Goal: Information Seeking & Learning: Check status

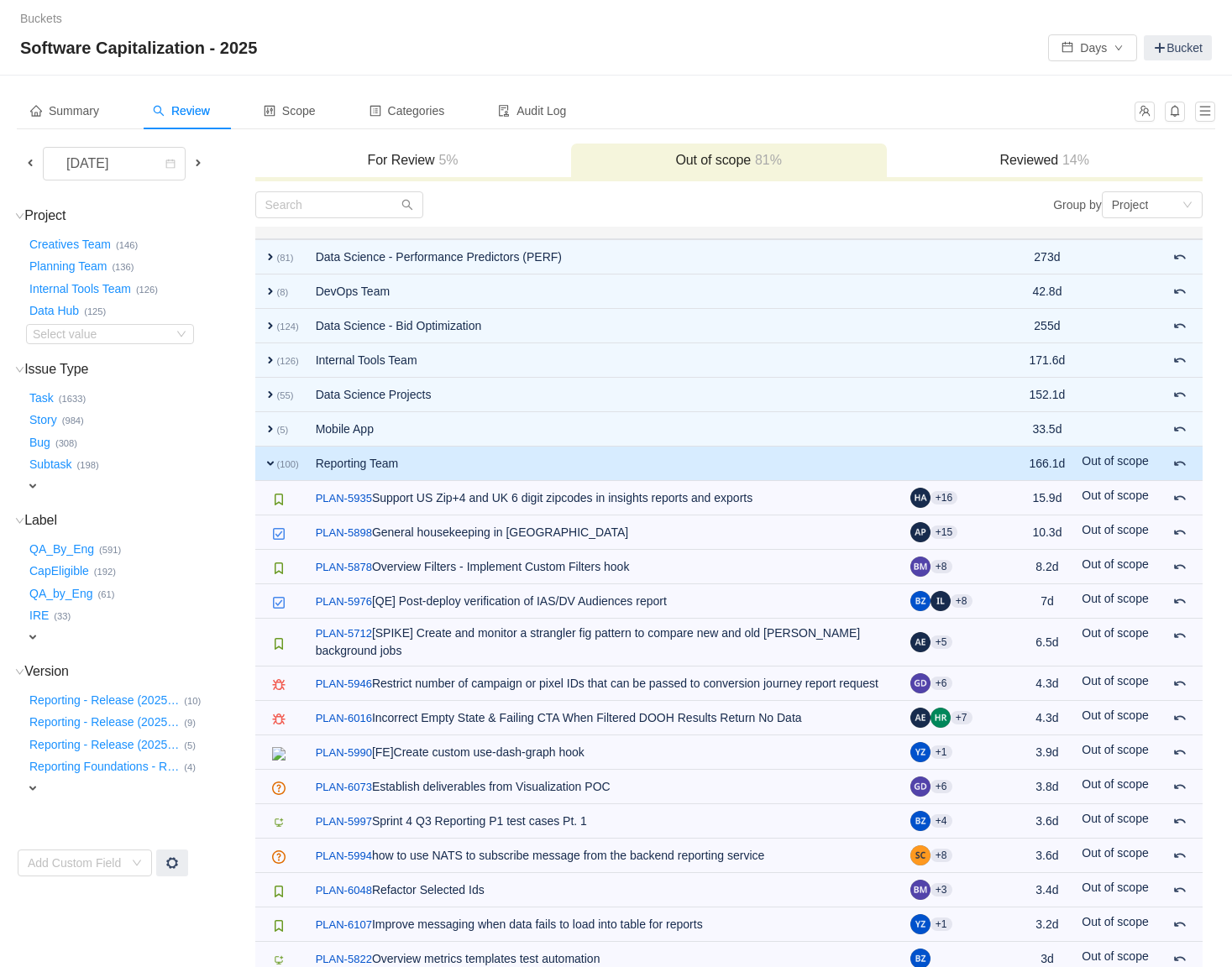
click at [268, 463] on span "expand" at bounding box center [270, 462] width 13 height 13
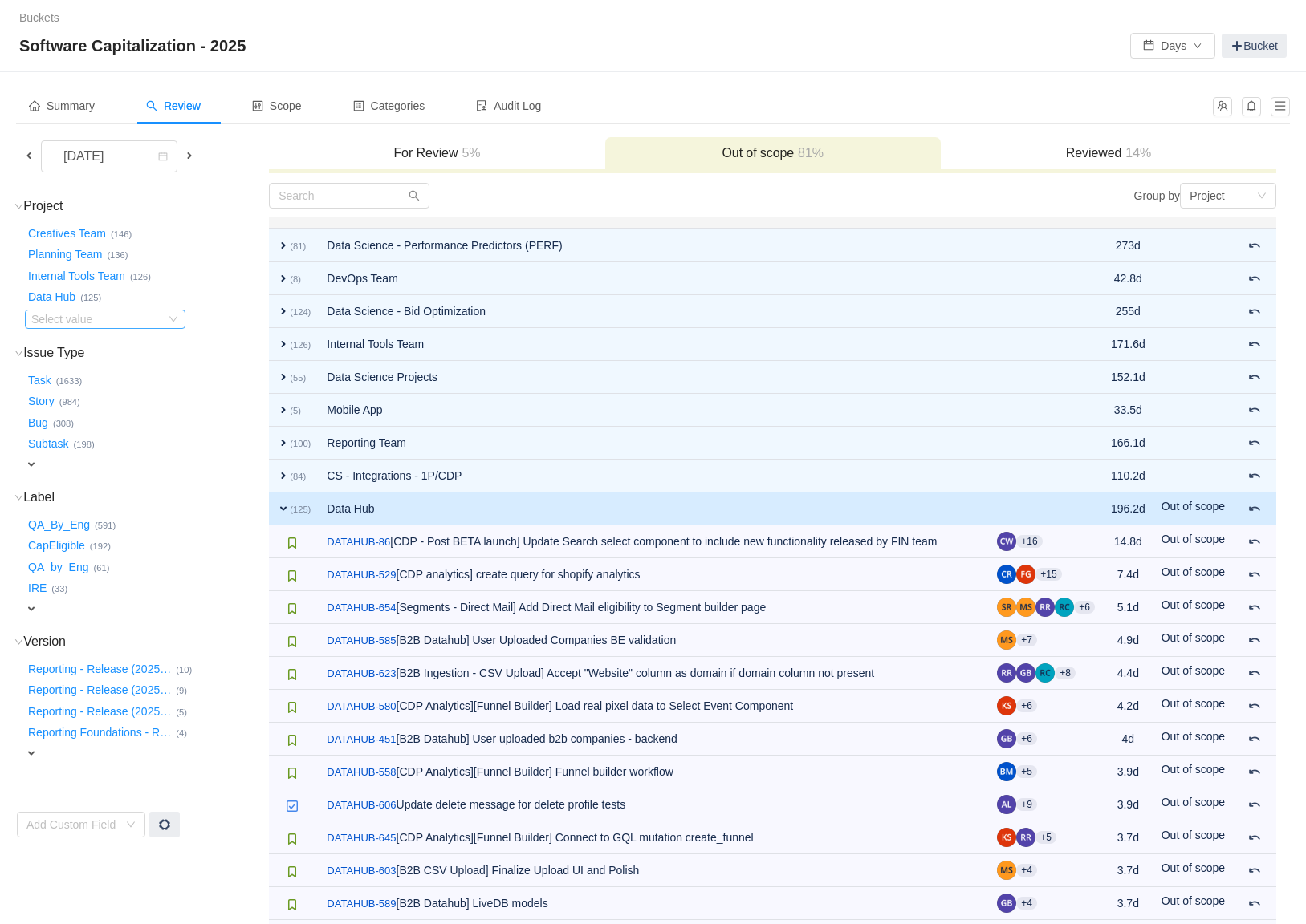
click at [152, 316] on div "Select value" at bounding box center [94, 319] width 126 height 16
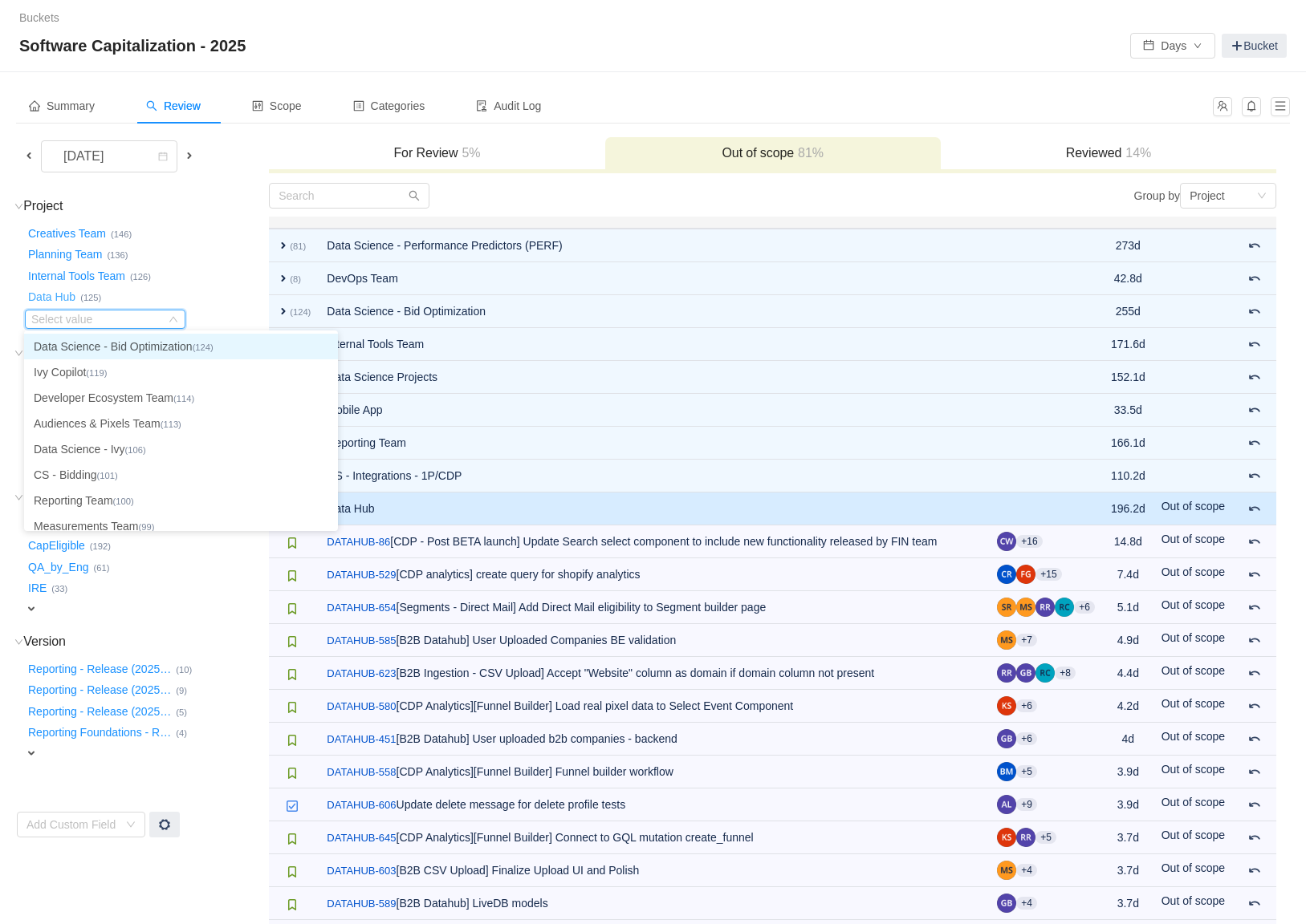
click at [72, 295] on button "Data Hub …" at bounding box center [53, 297] width 55 height 26
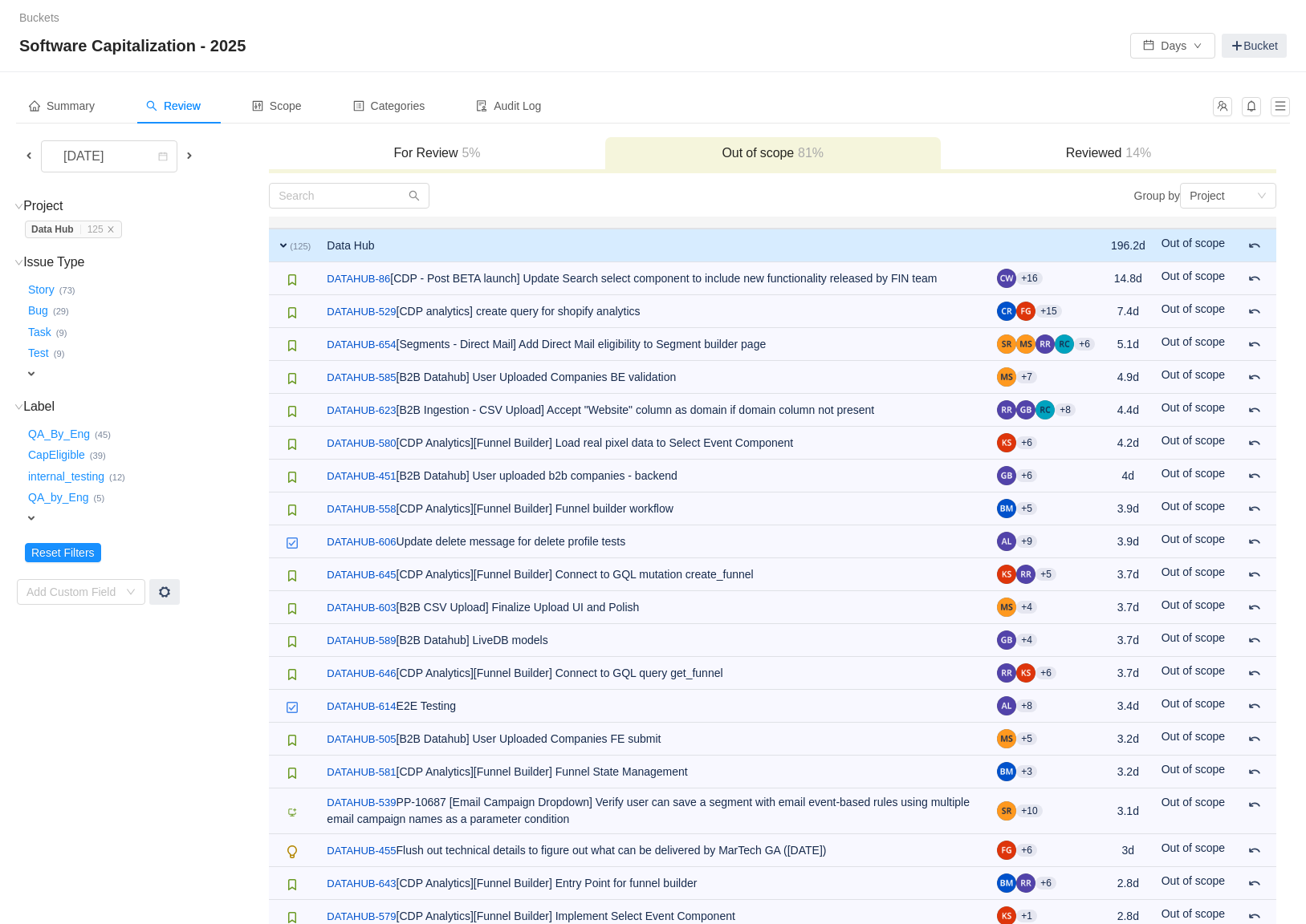
click at [184, 154] on span at bounding box center [189, 155] width 13 height 13
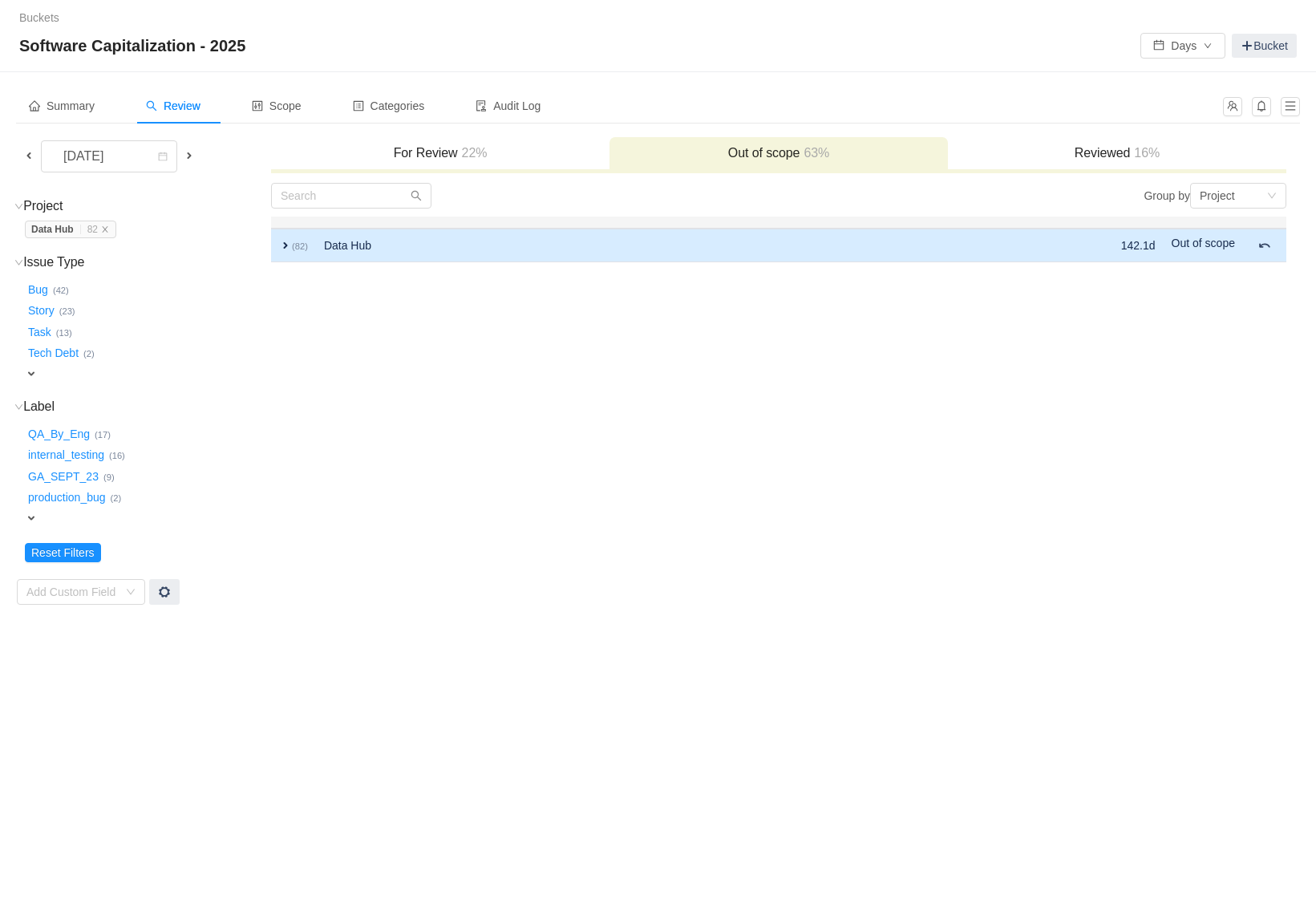
click at [278, 249] on td "expand (82)" at bounding box center [294, 245] width 45 height 33
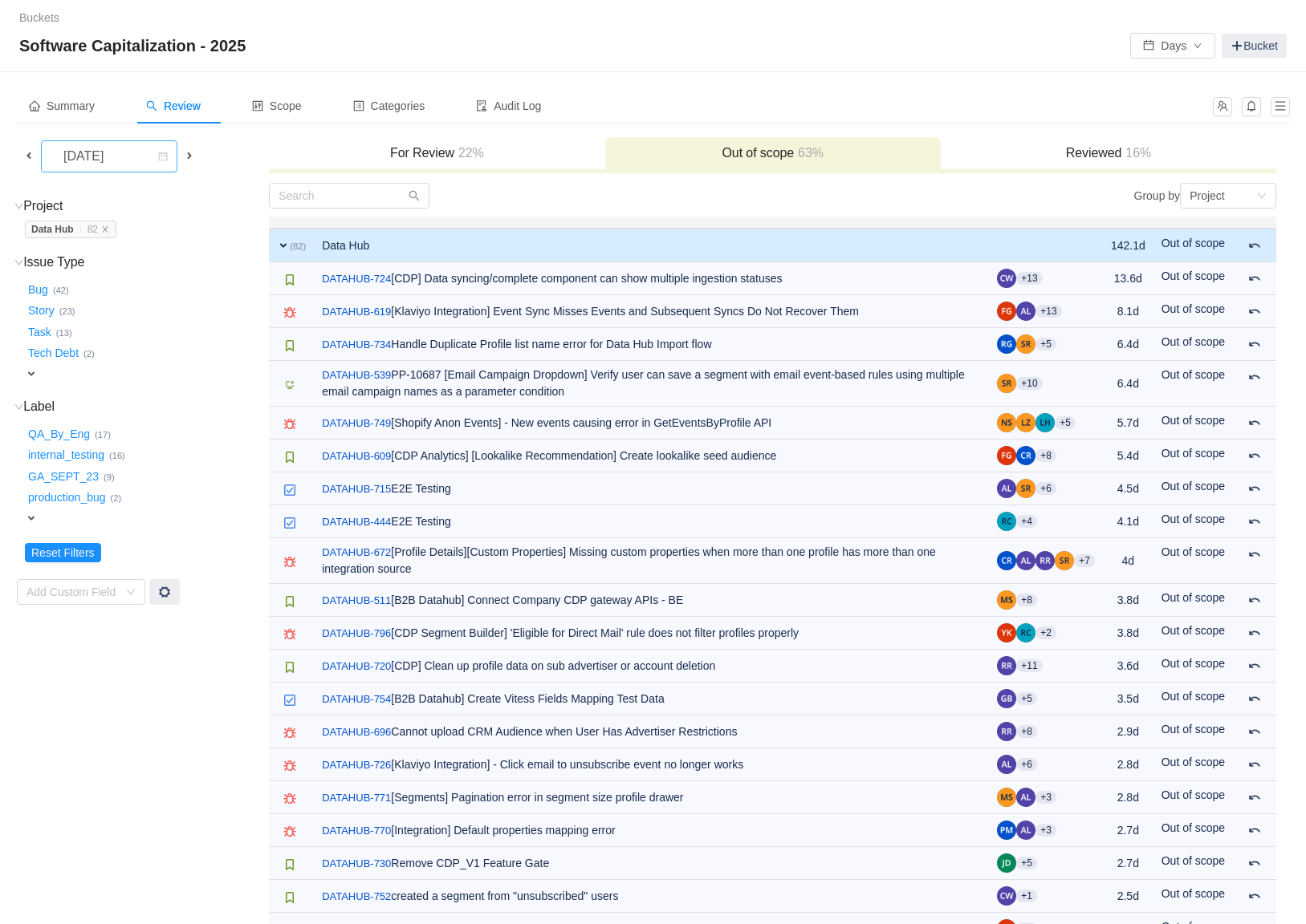
click at [102, 164] on div "[DATE]" at bounding box center [85, 157] width 69 height 30
click at [99, 332] on li "[DATE]" at bounding box center [121, 345] width 161 height 26
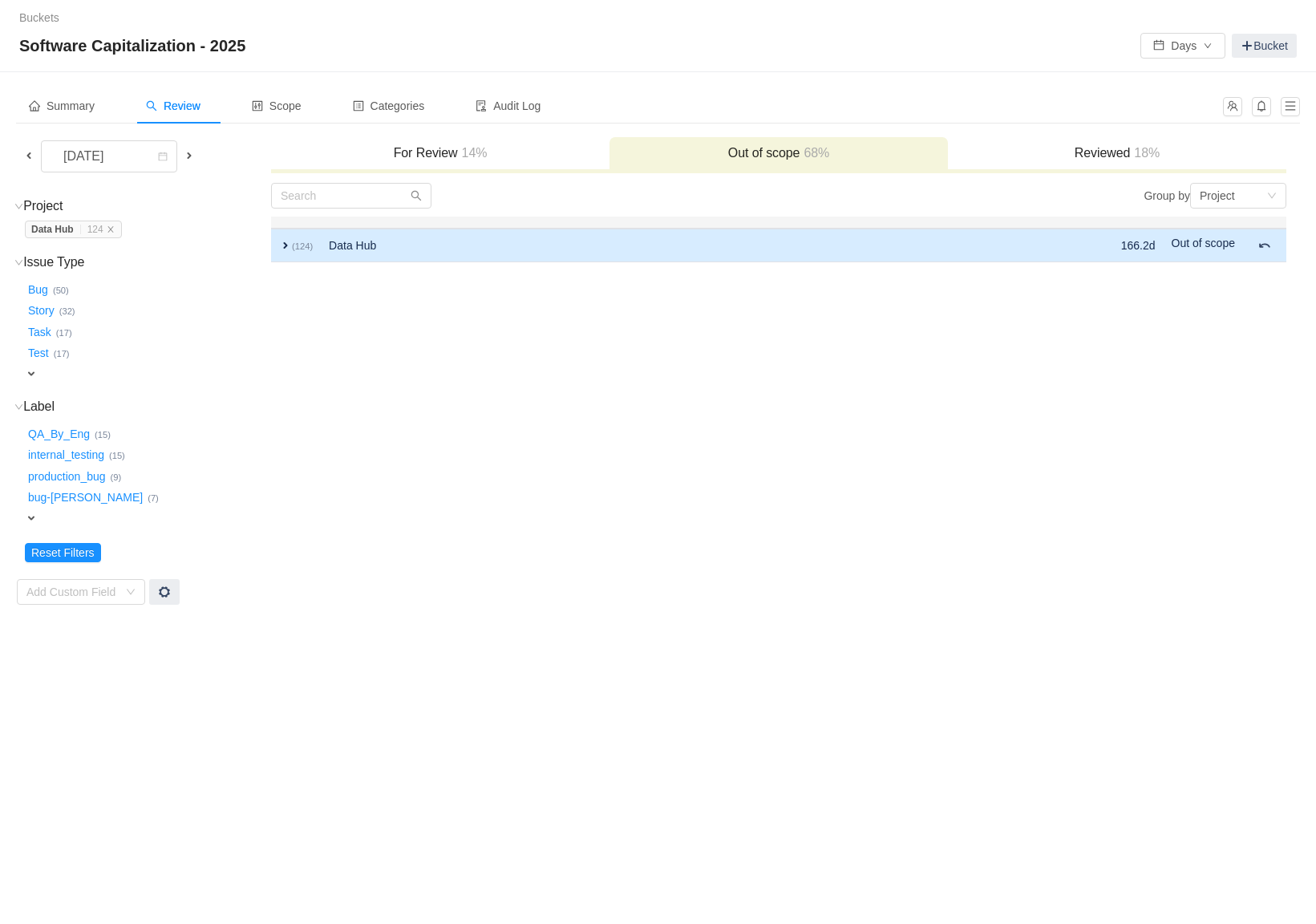
click at [285, 243] on span "expand" at bounding box center [285, 245] width 13 height 13
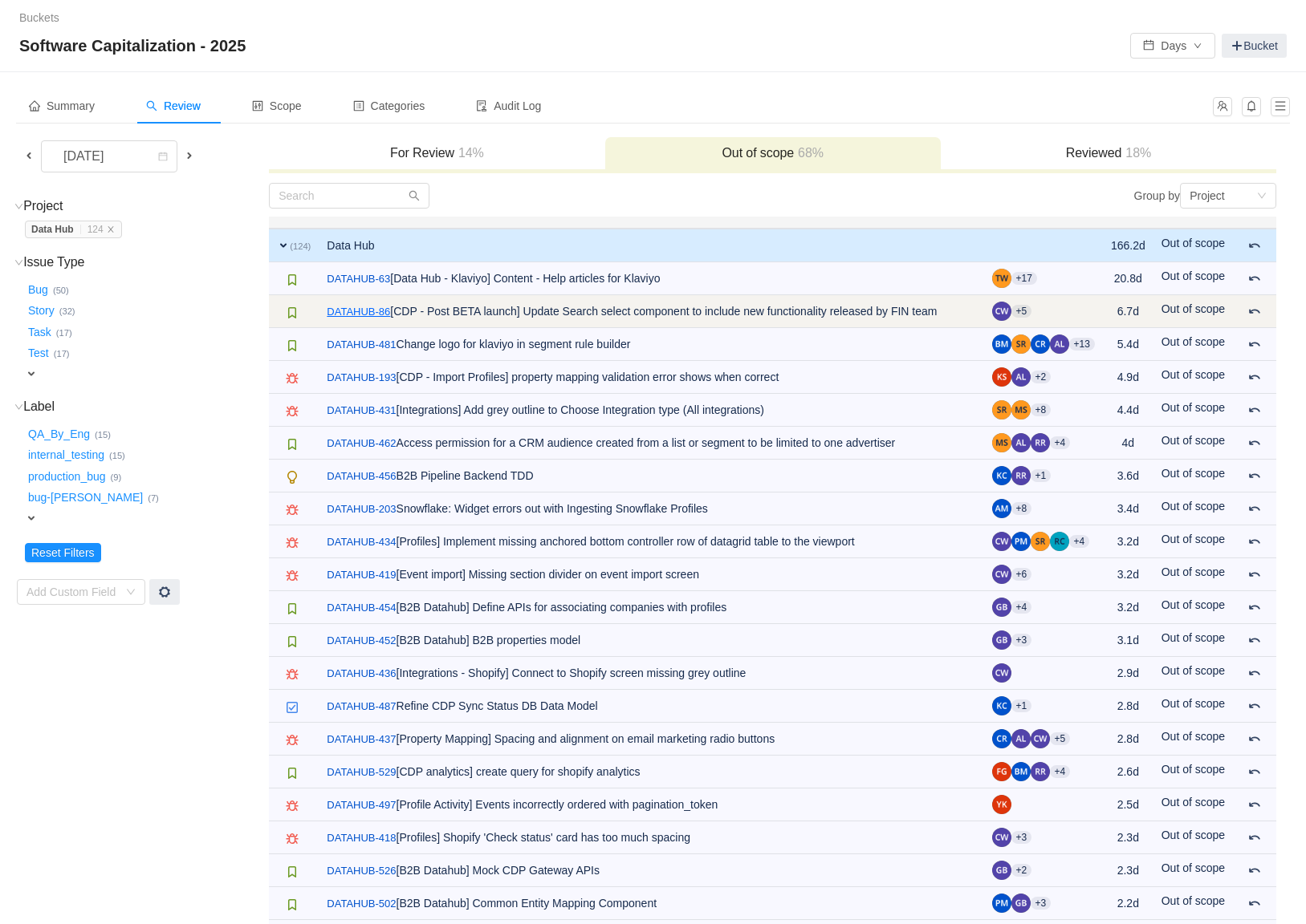
click at [356, 313] on link "DATAHUB-86" at bounding box center [358, 311] width 64 height 16
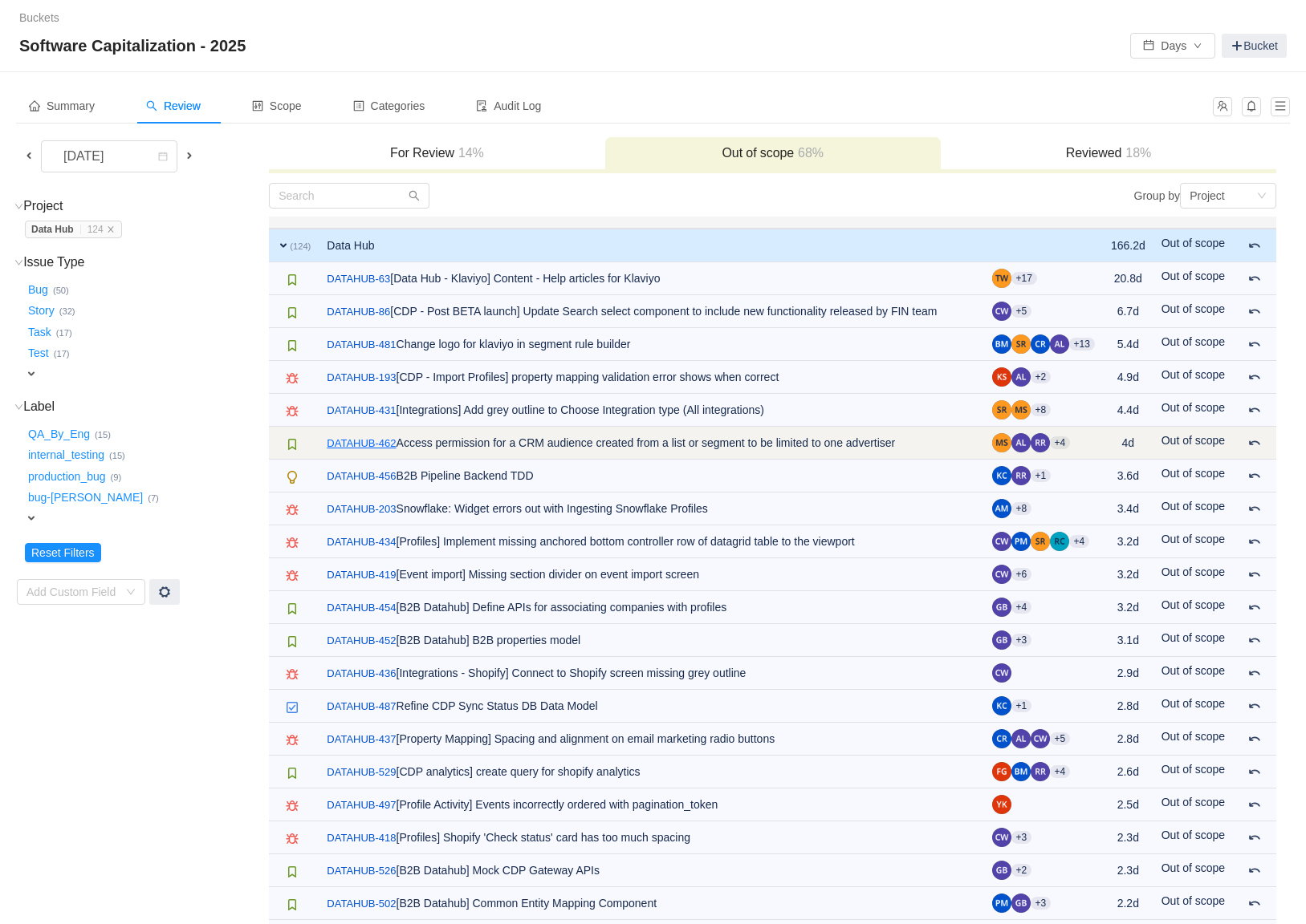
click at [372, 439] on link "DATAHUB-462" at bounding box center [361, 444] width 69 height 16
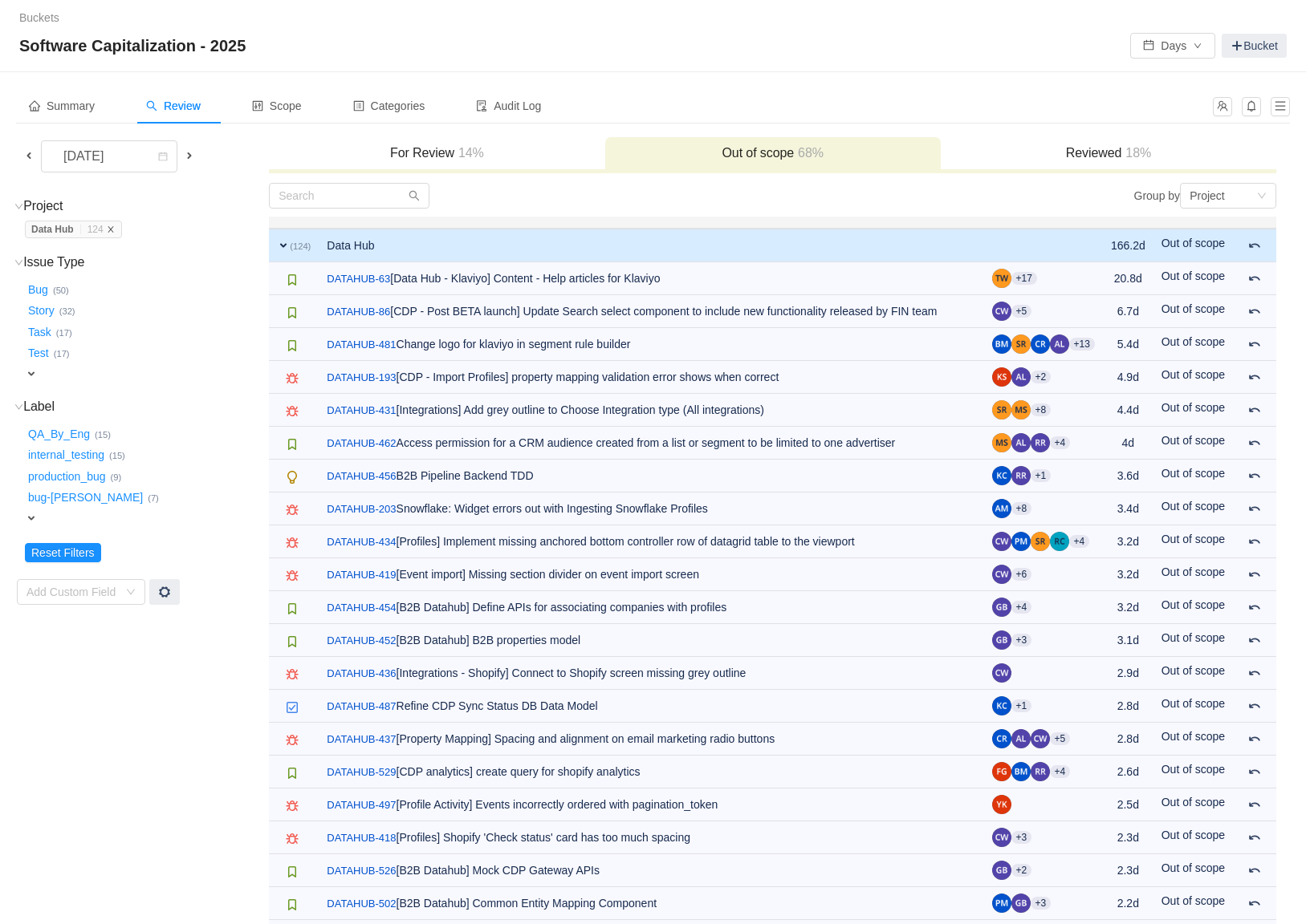
click at [115, 231] on icon "icon: close" at bounding box center [111, 229] width 8 height 8
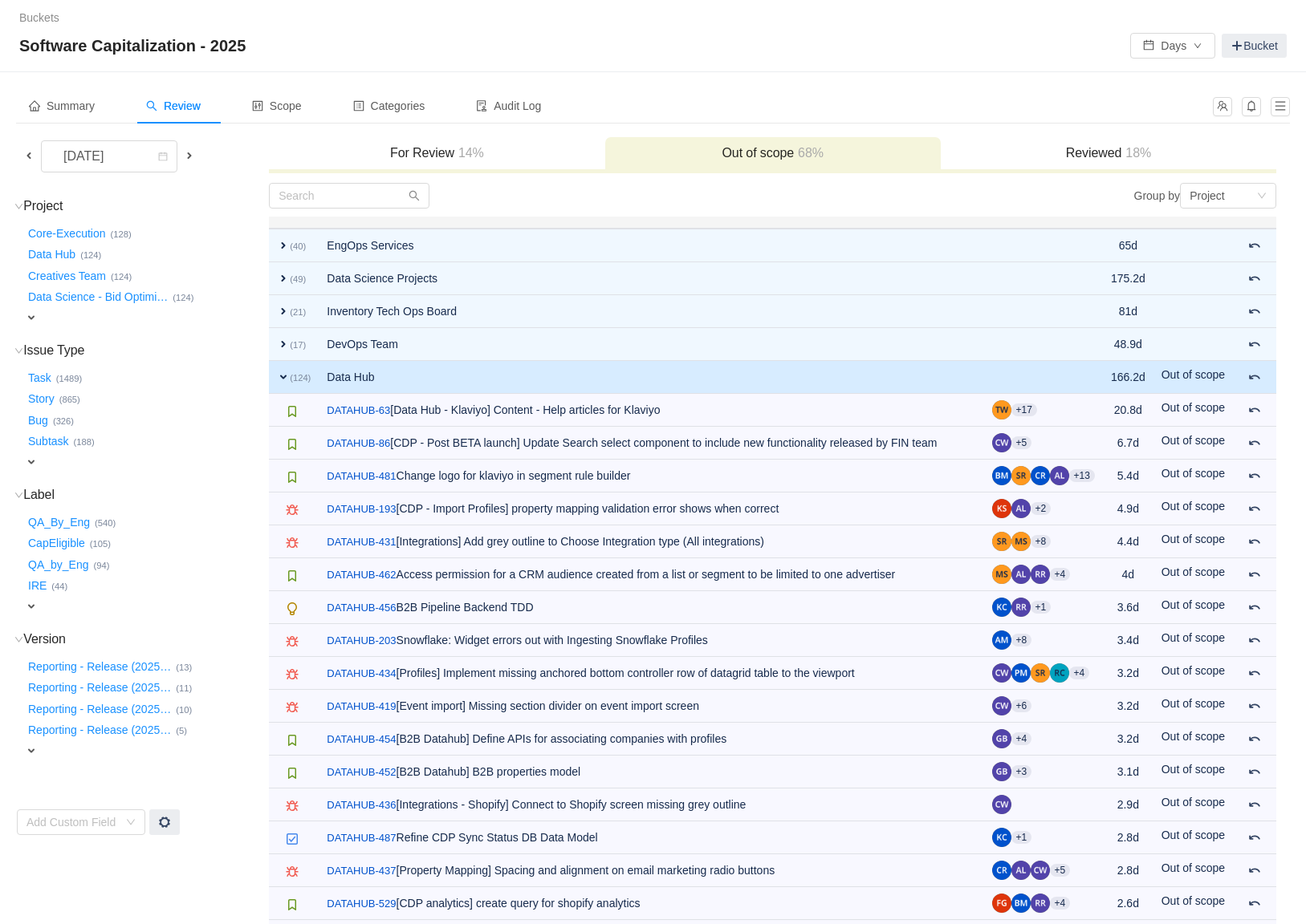
click at [37, 317] on div "expand" at bounding box center [122, 318] width 194 height 17
click at [49, 321] on div "Select value" at bounding box center [94, 319] width 126 height 16
type input "cre"
click at [249, 223] on div "Core-Execution … (128)" at bounding box center [146, 232] width 242 height 22
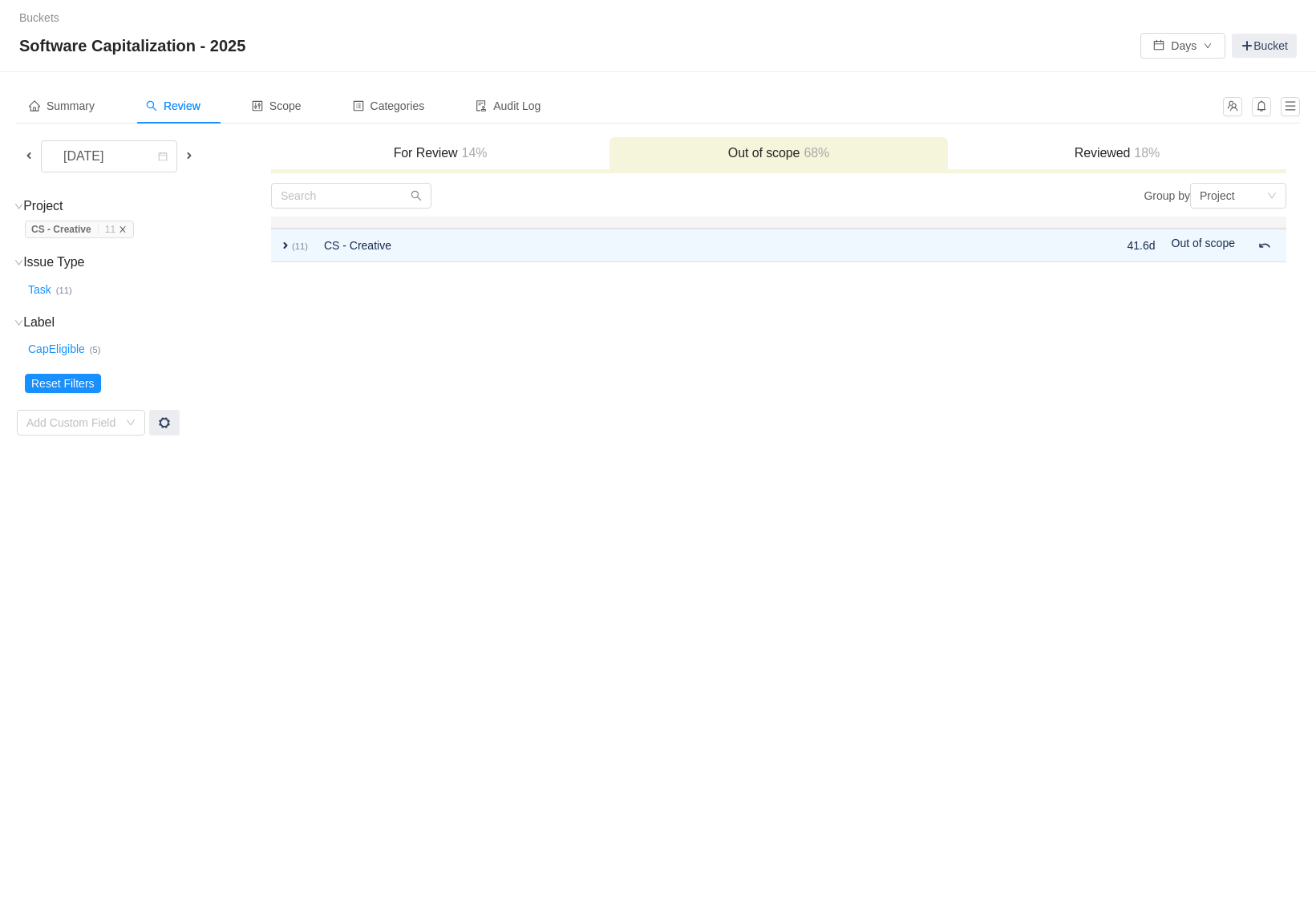
click at [125, 228] on icon "icon: close" at bounding box center [123, 229] width 8 height 8
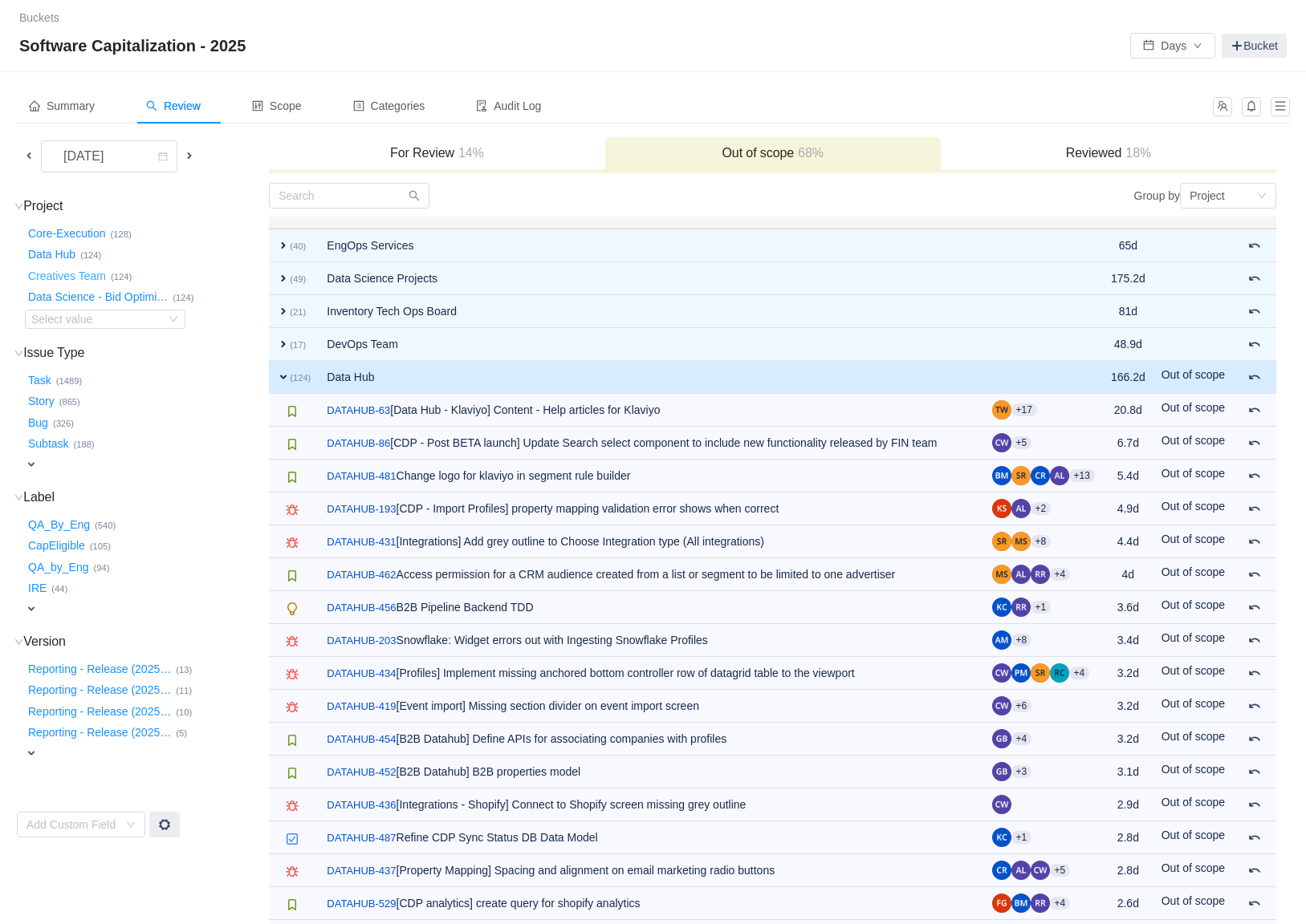
click at [71, 275] on button "Creatives Team …" at bounding box center [68, 275] width 86 height 26
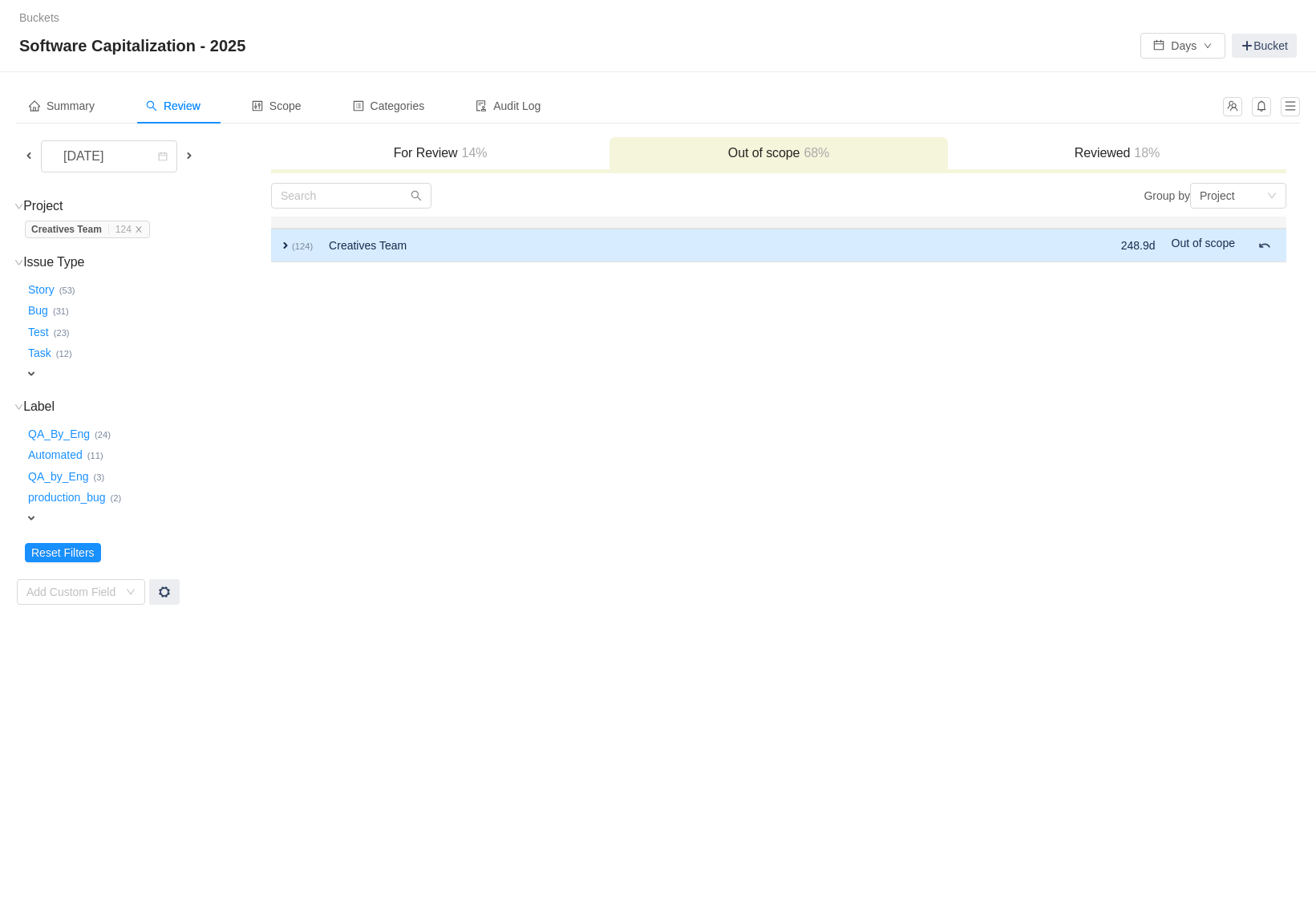
click at [279, 244] on span "expand" at bounding box center [285, 245] width 13 height 13
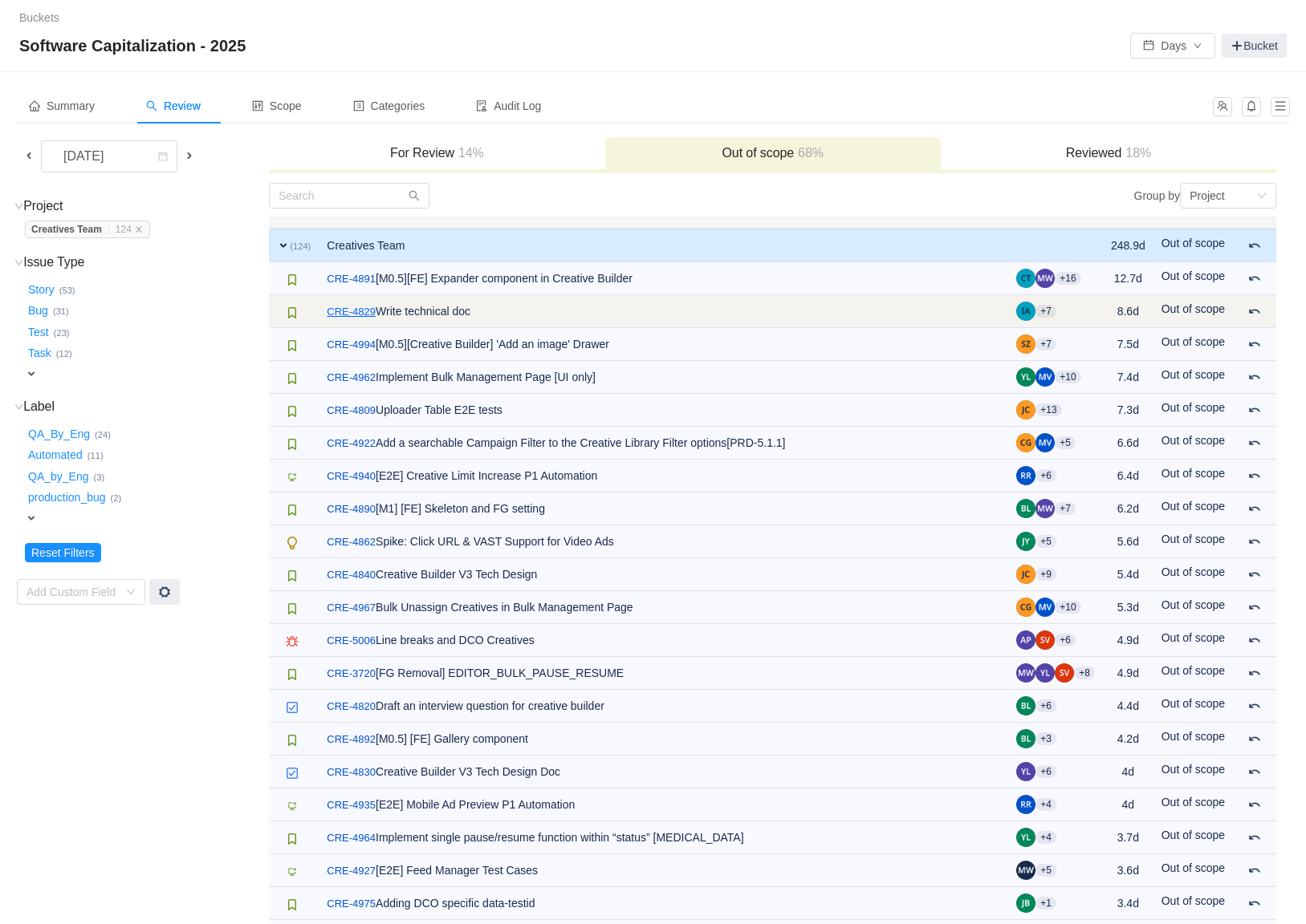
click at [366, 311] on link "CRE-4829" at bounding box center [351, 311] width 49 height 16
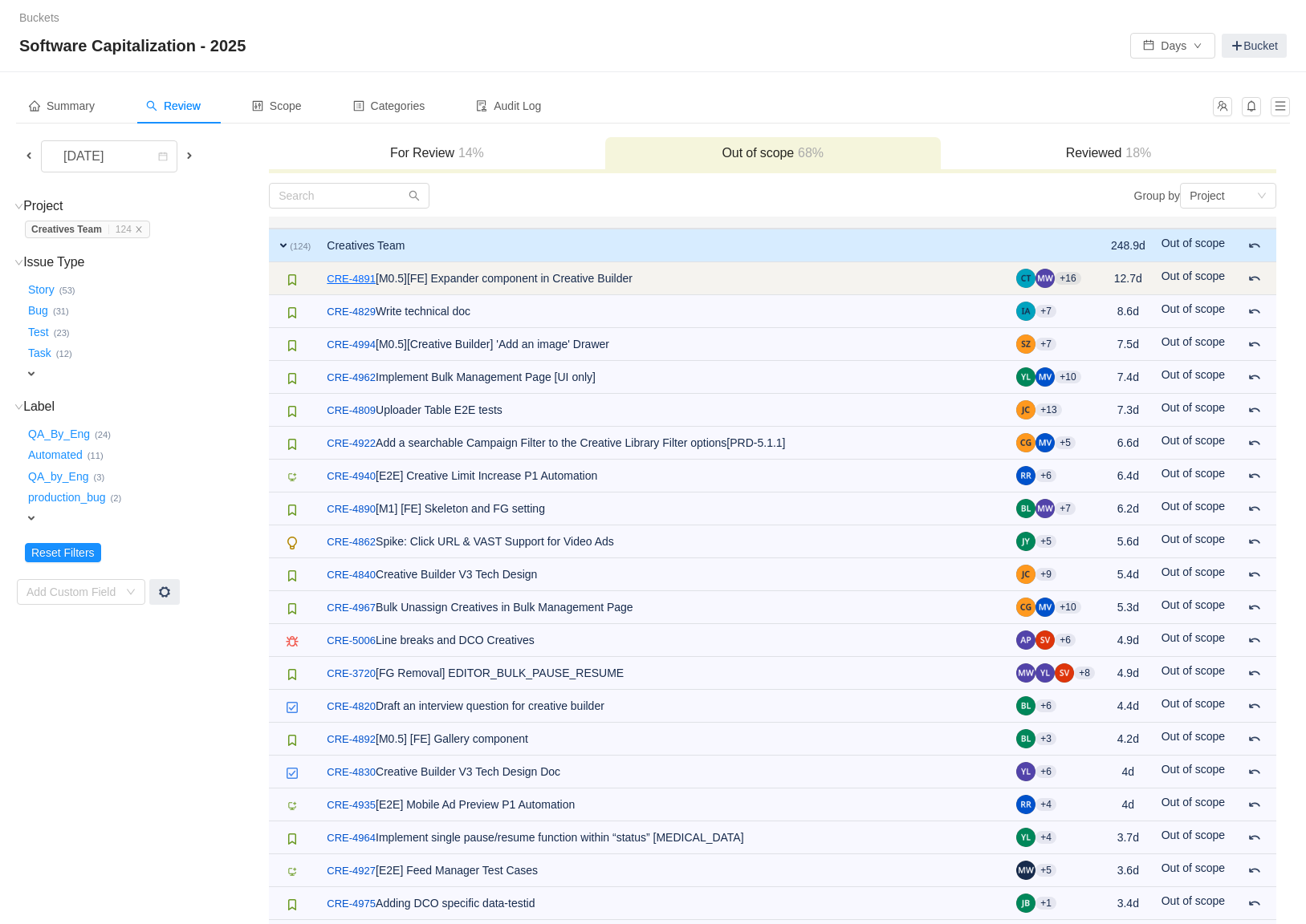
click at [368, 281] on link "CRE-4891" at bounding box center [351, 279] width 49 height 16
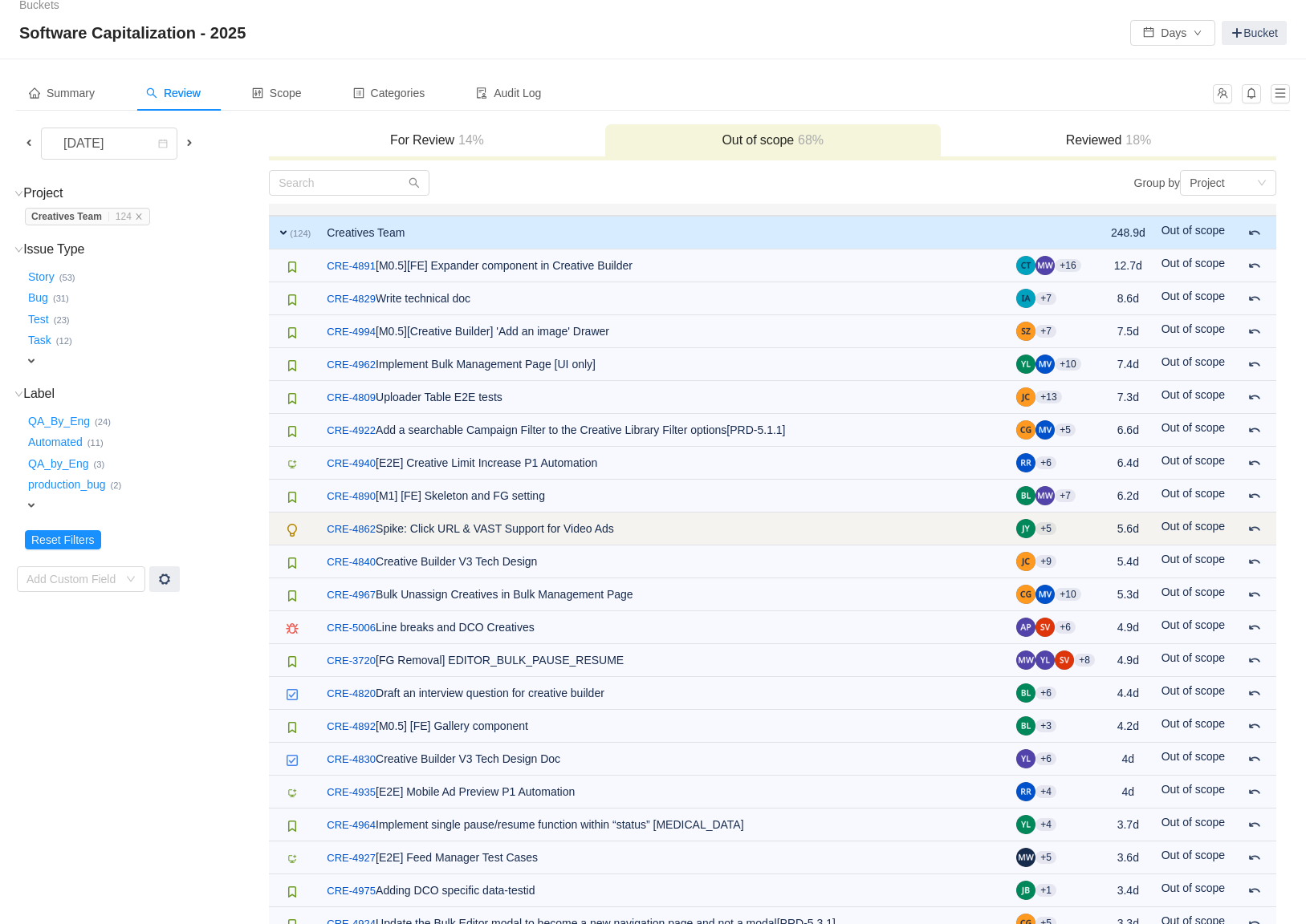
scroll to position [16, 0]
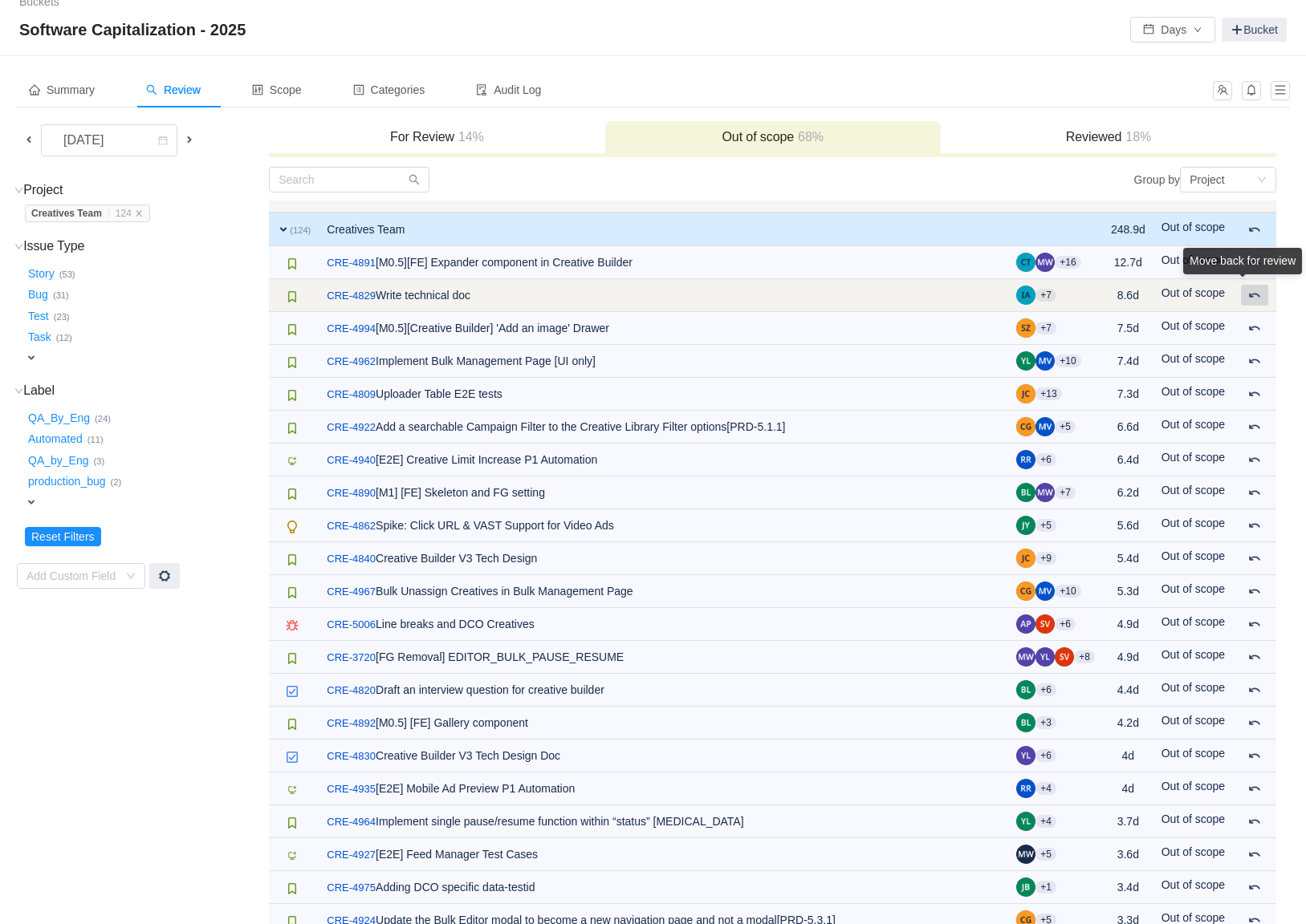
click at [1176, 281] on div "Move back for review" at bounding box center [1242, 264] width 119 height 33
click at [352, 293] on link "CRE-4829" at bounding box center [351, 295] width 49 height 16
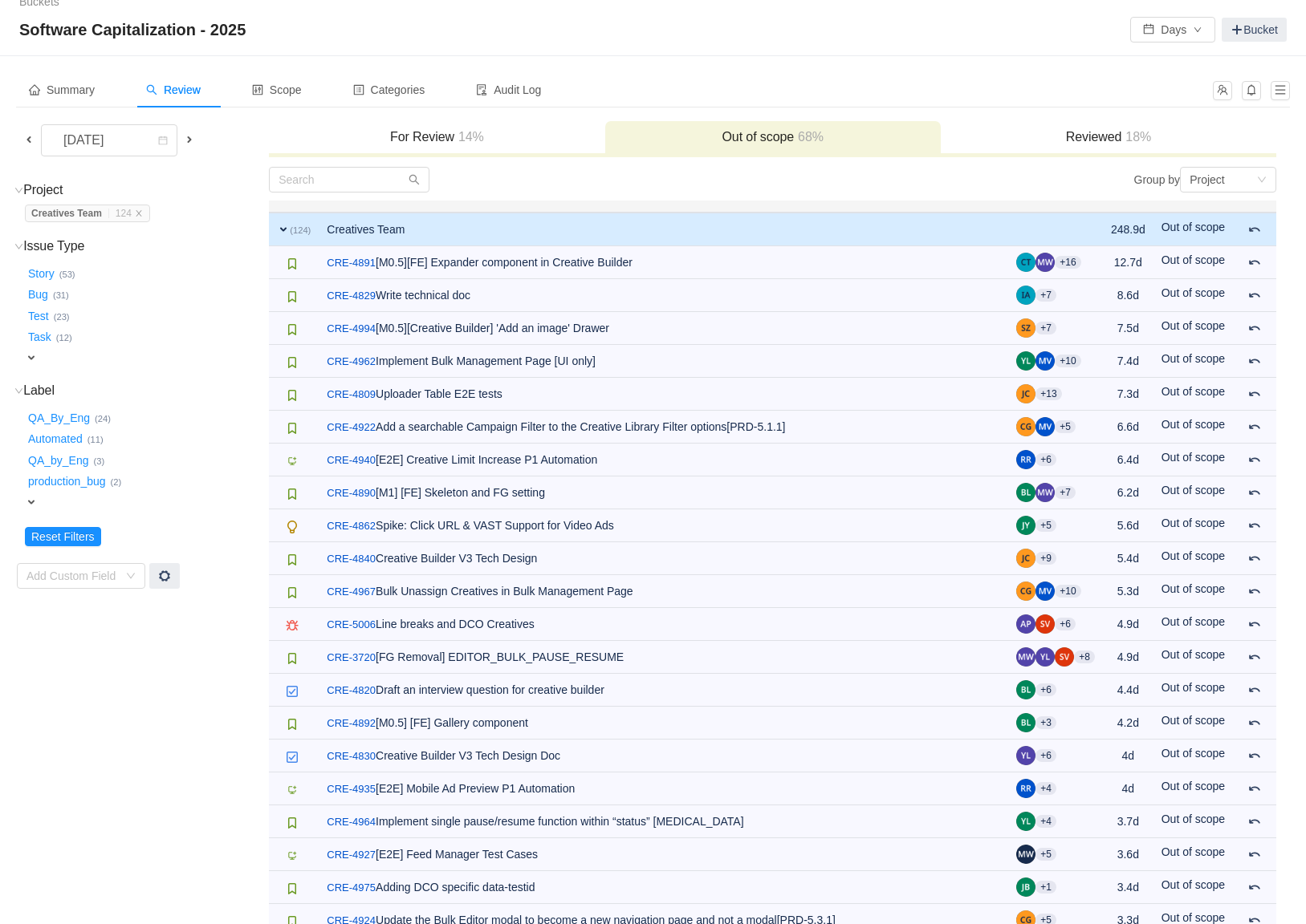
click at [147, 218] on span "Creatives Team … 124" at bounding box center [88, 213] width 126 height 18
click at [143, 210] on icon "icon: close" at bounding box center [139, 213] width 8 height 8
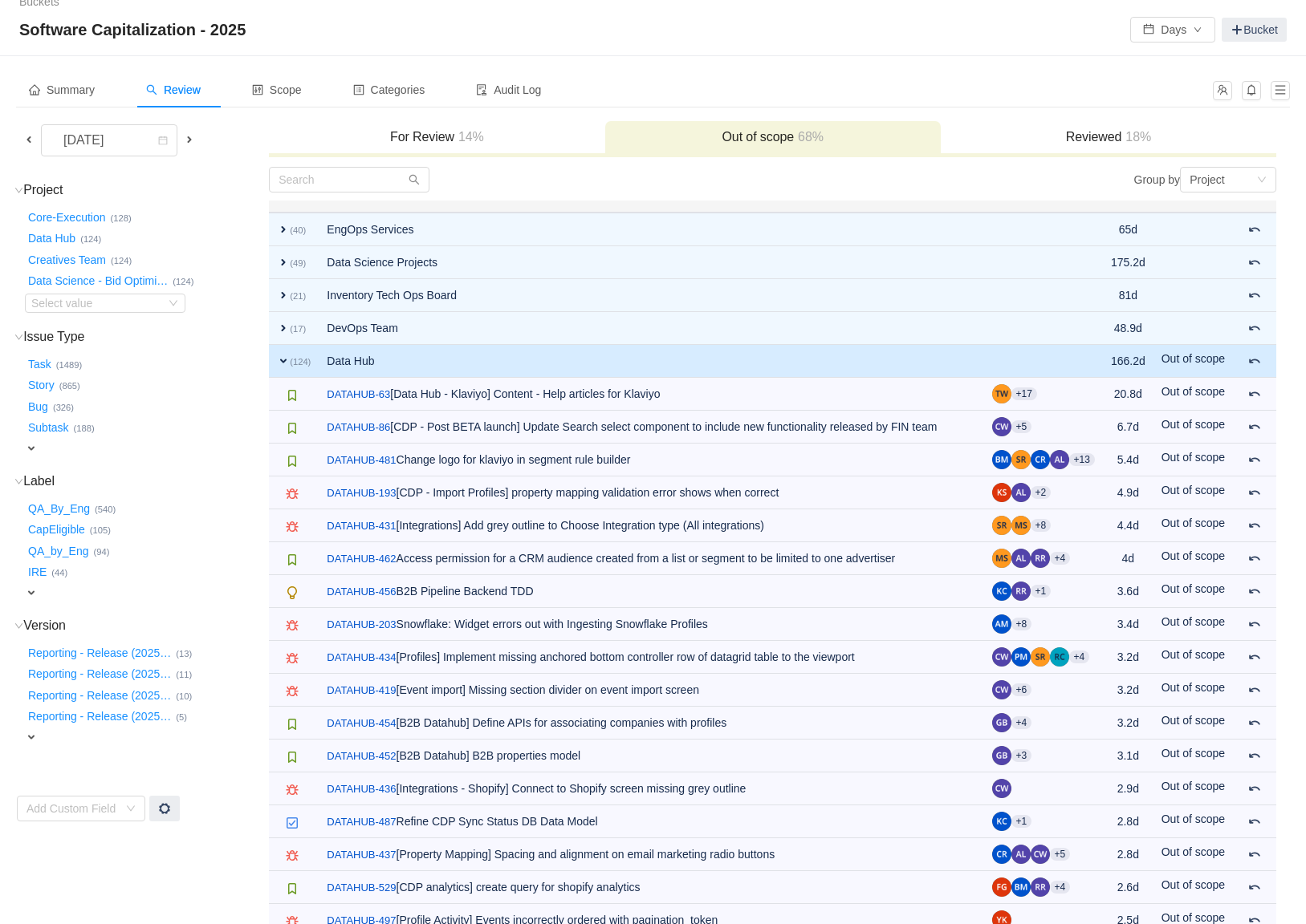
click at [285, 357] on span "expand" at bounding box center [283, 361] width 13 height 13
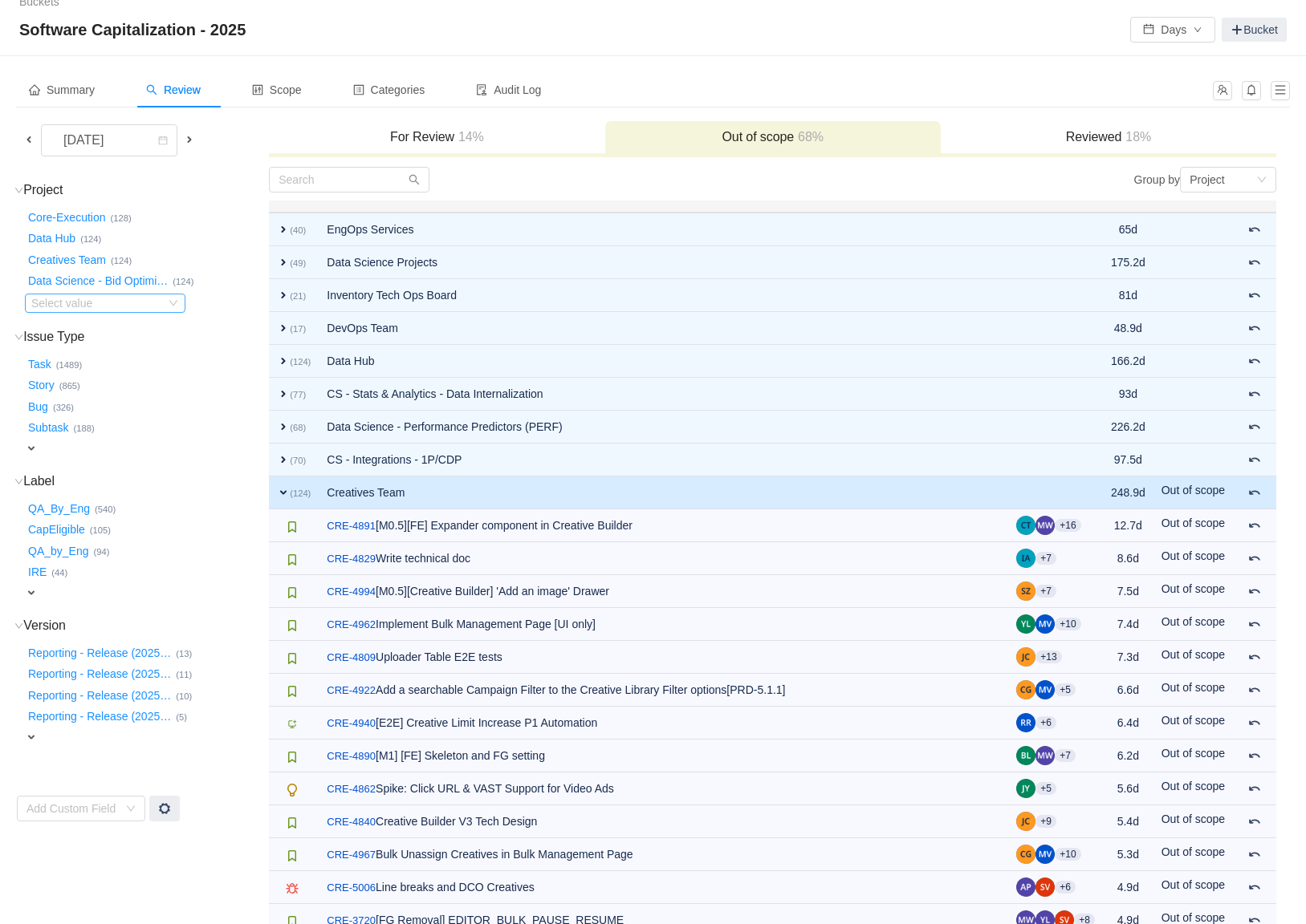
click at [173, 300] on icon "icon: down" at bounding box center [173, 304] width 10 height 10
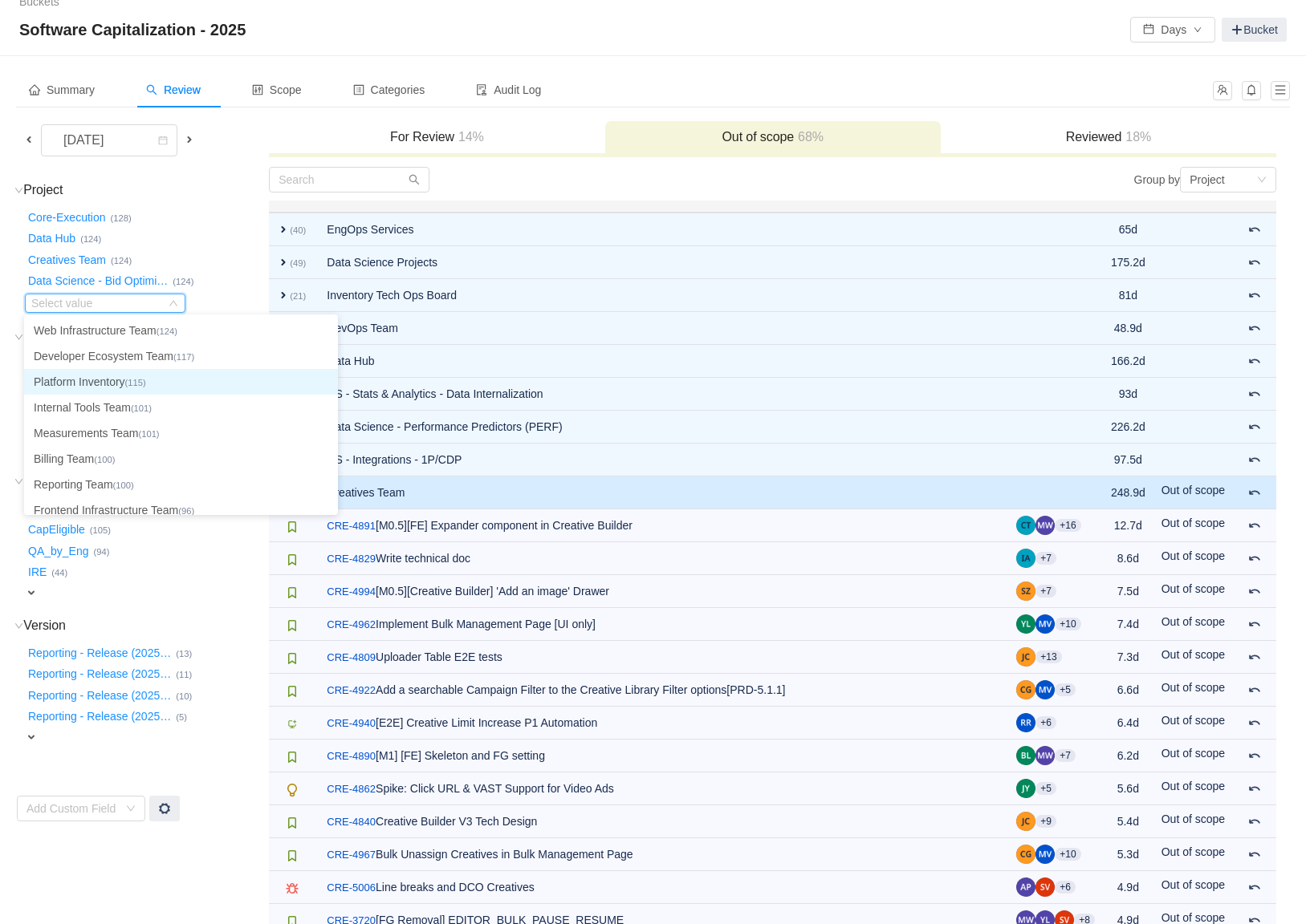
click at [69, 377] on li "Platform Inventory (115)" at bounding box center [181, 382] width 314 height 26
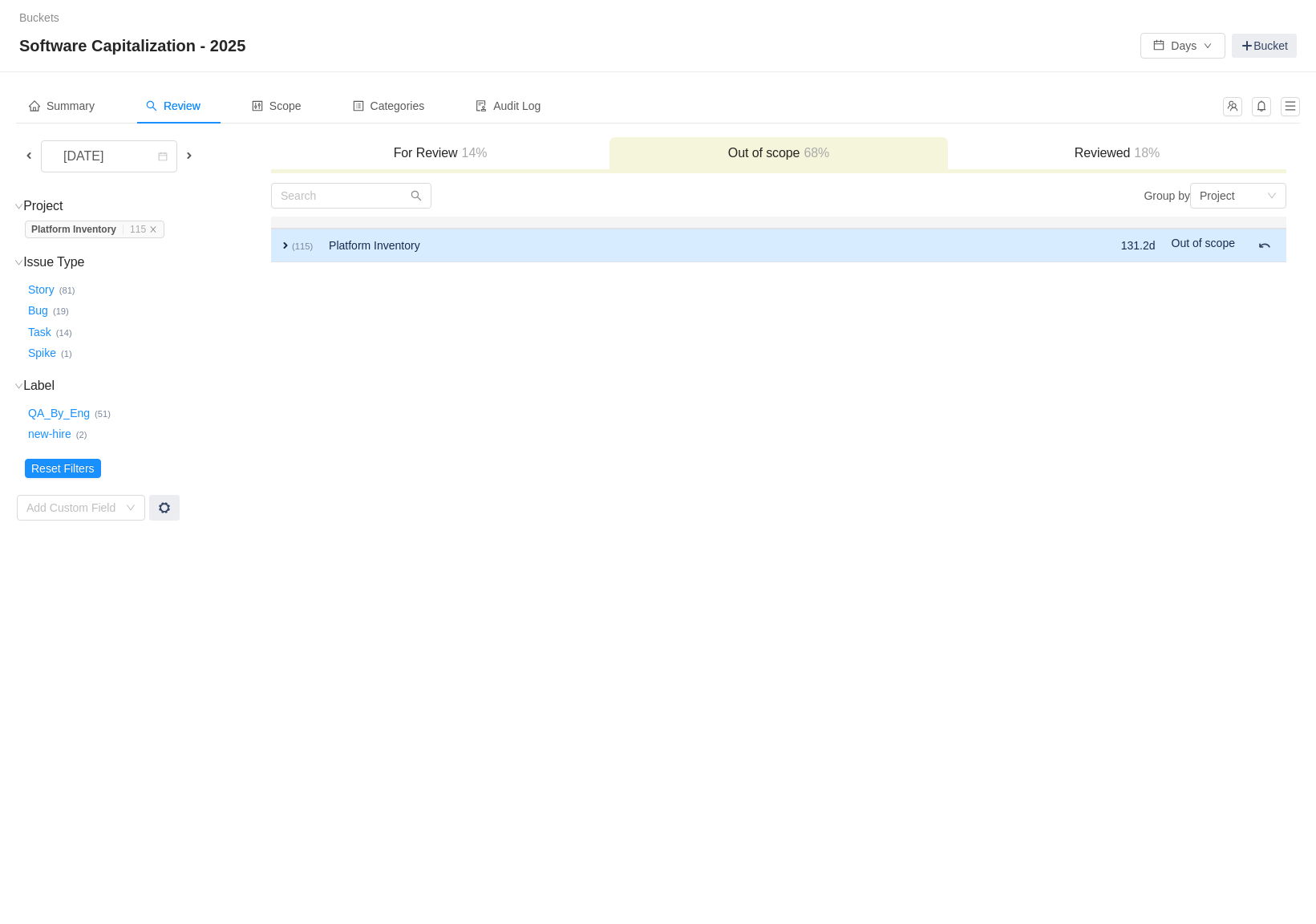
click at [286, 243] on span "expand" at bounding box center [285, 245] width 13 height 13
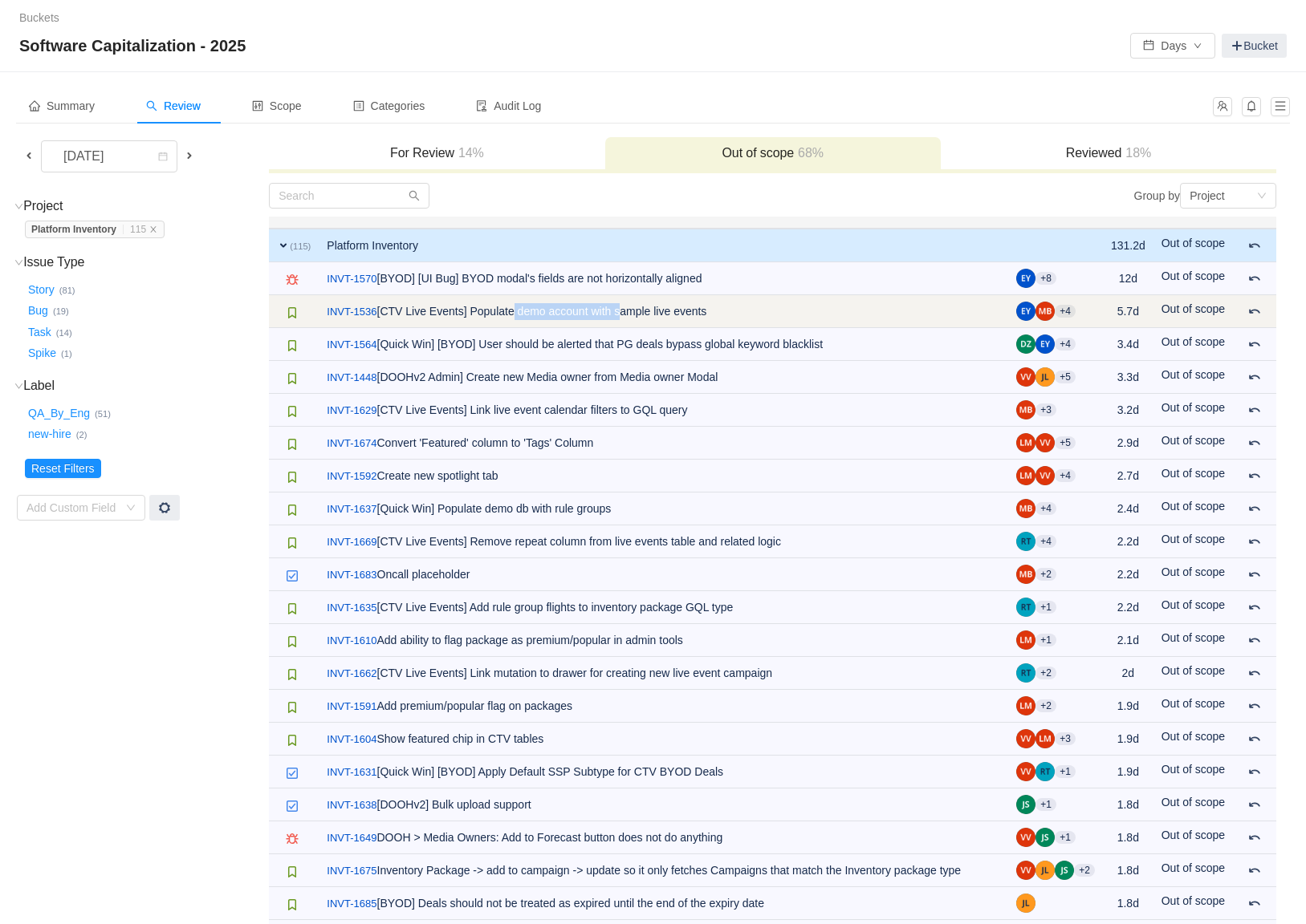
drag, startPoint x: 522, startPoint y: 308, endPoint x: 635, endPoint y: 303, distance: 113.1
click at [635, 303] on td "/ INVT-1536 [CTV Live Events] Populate demo account with sample live events" at bounding box center [663, 311] width 689 height 33
click at [376, 311] on link "INVT-1536" at bounding box center [351, 311] width 49 height 16
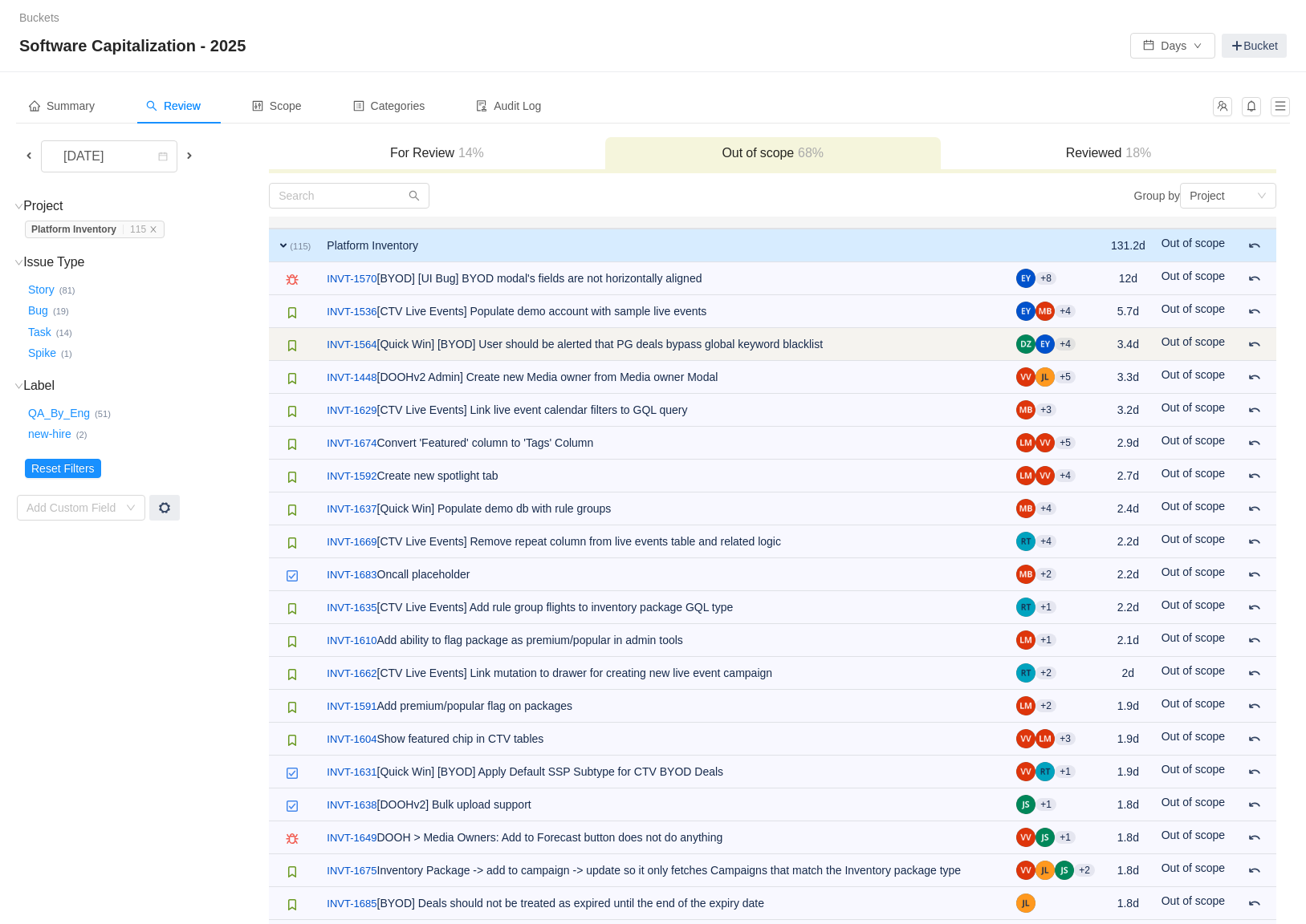
click at [530, 339] on td "/ INVT-1564 [Quick Win] [BYOD] User should be alerted that PG deals bypass glob…" at bounding box center [663, 344] width 689 height 33
drag, startPoint x: 393, startPoint y: 346, endPoint x: 453, endPoint y: 347, distance: 60.0
click at [453, 347] on td "/ INVT-1564 [Quick Win] [BYOD] User should be alerted that PG deals bypass glob…" at bounding box center [663, 344] width 689 height 33
click at [552, 341] on td "/ INVT-1564 [Quick Win] [BYOD] User should be alerted that PG deals bypass glob…" at bounding box center [663, 344] width 689 height 33
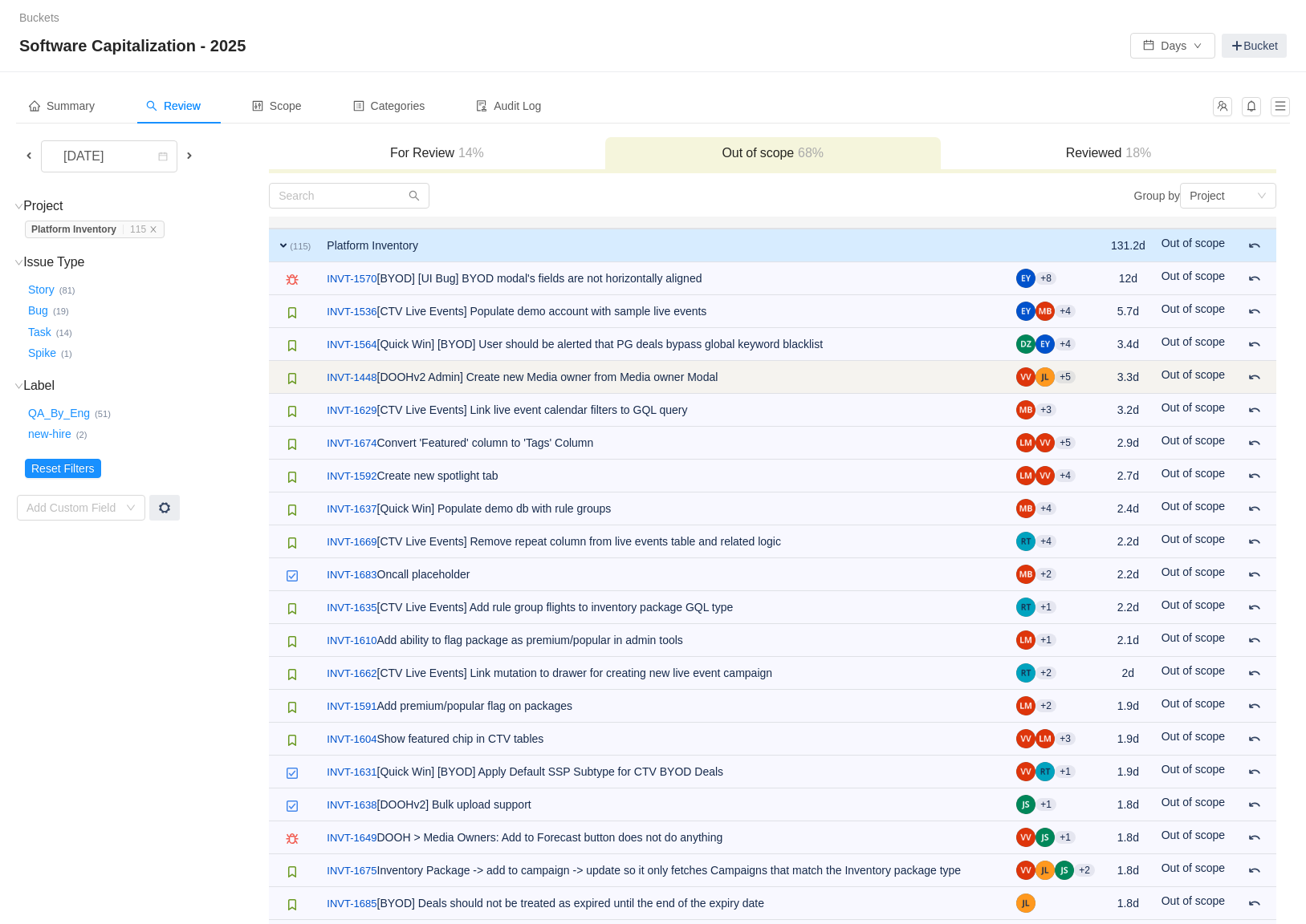
drag, startPoint x: 481, startPoint y: 377, endPoint x: 748, endPoint y: 384, distance: 267.1
click at [748, 384] on td "/ INVT-1448 [DOOHv2 Admin] Create new Media owner from Media owner Modal" at bounding box center [663, 377] width 689 height 33
click at [373, 373] on link "INVT-1448" at bounding box center [351, 377] width 49 height 16
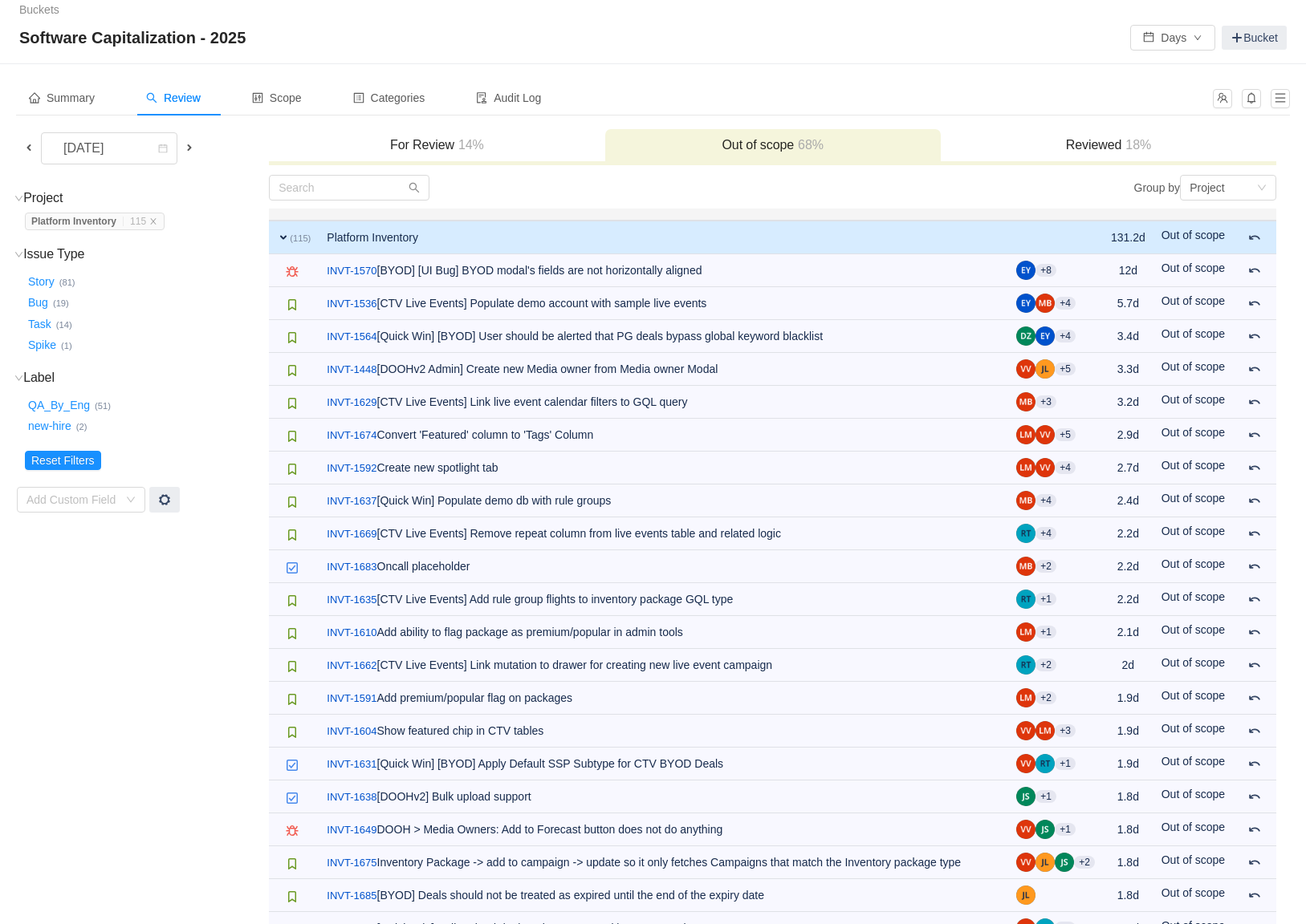
scroll to position [10, 0]
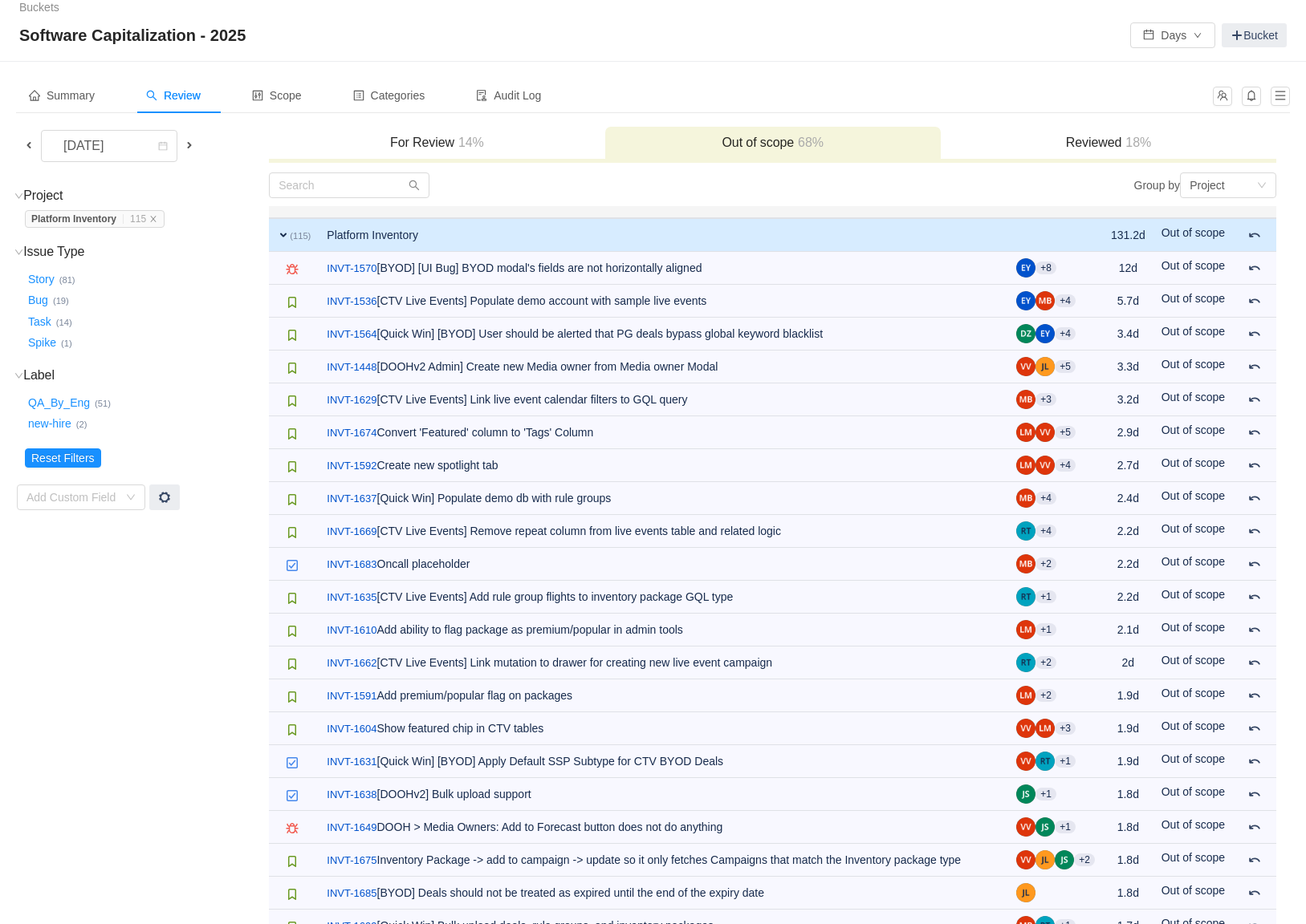
click at [512, 237] on td "Platform Inventory" at bounding box center [663, 235] width 689 height 33
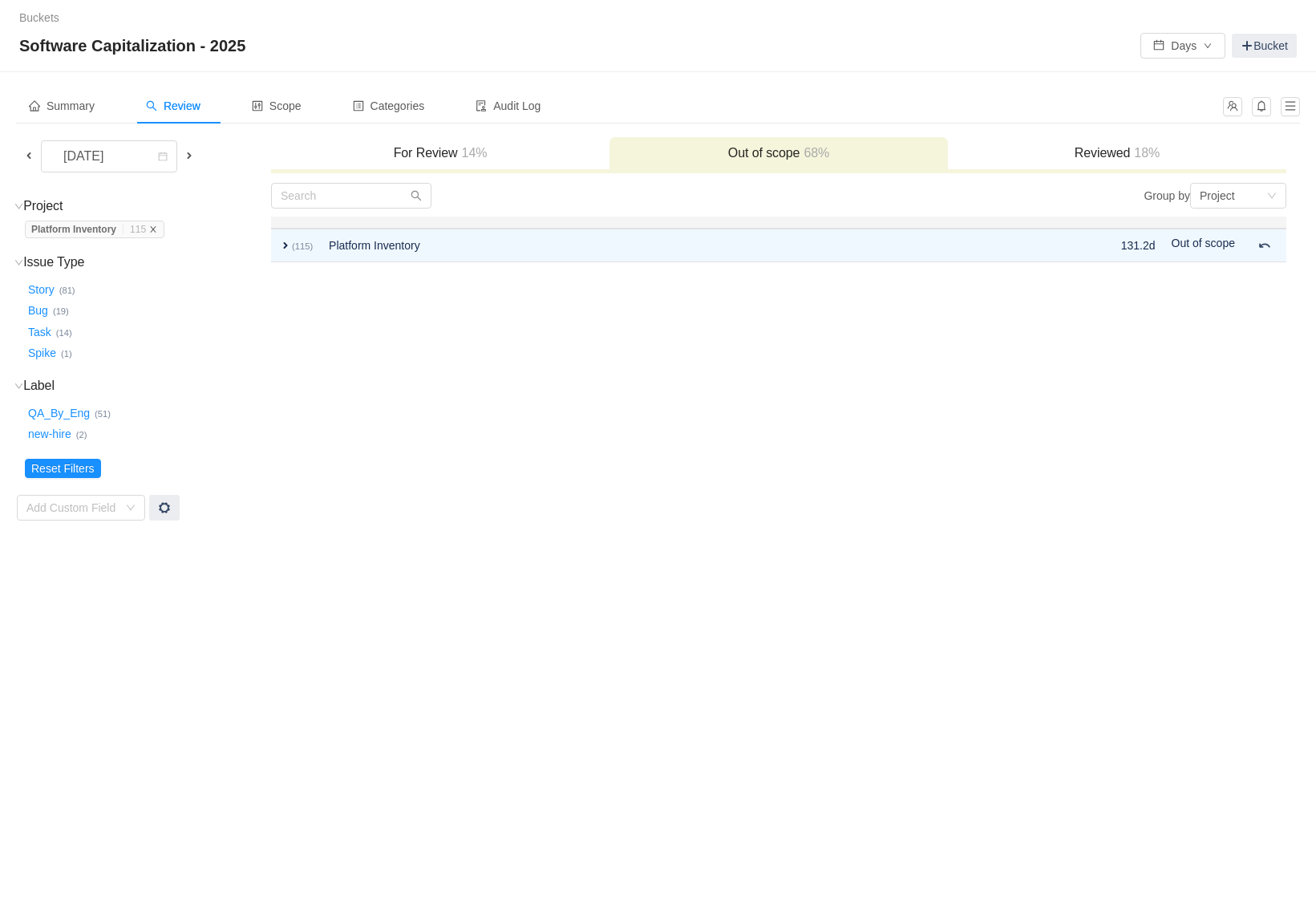
click at [157, 232] on icon "icon: close" at bounding box center [153, 229] width 8 height 8
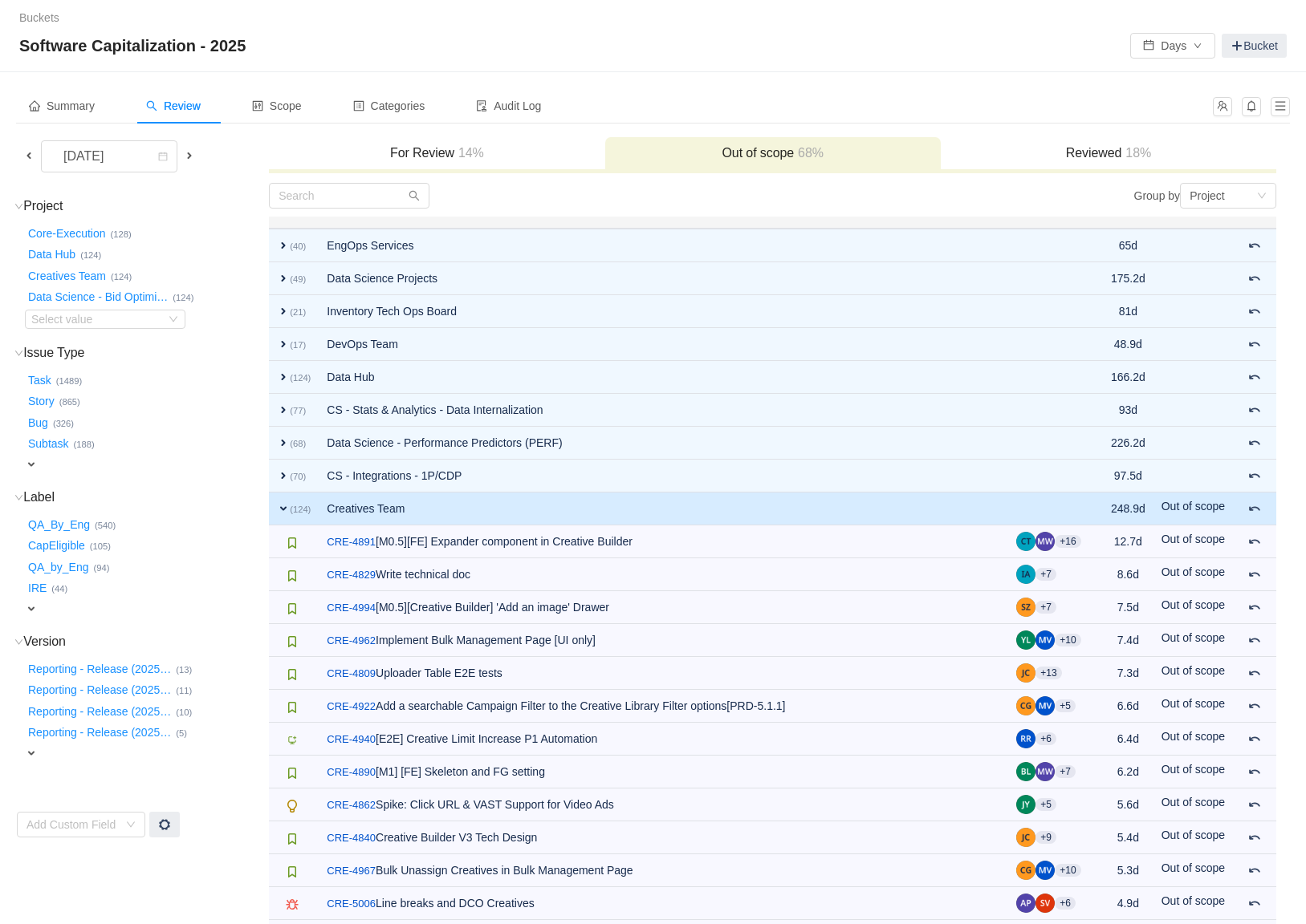
click at [436, 503] on td "Creatives Team" at bounding box center [663, 509] width 689 height 33
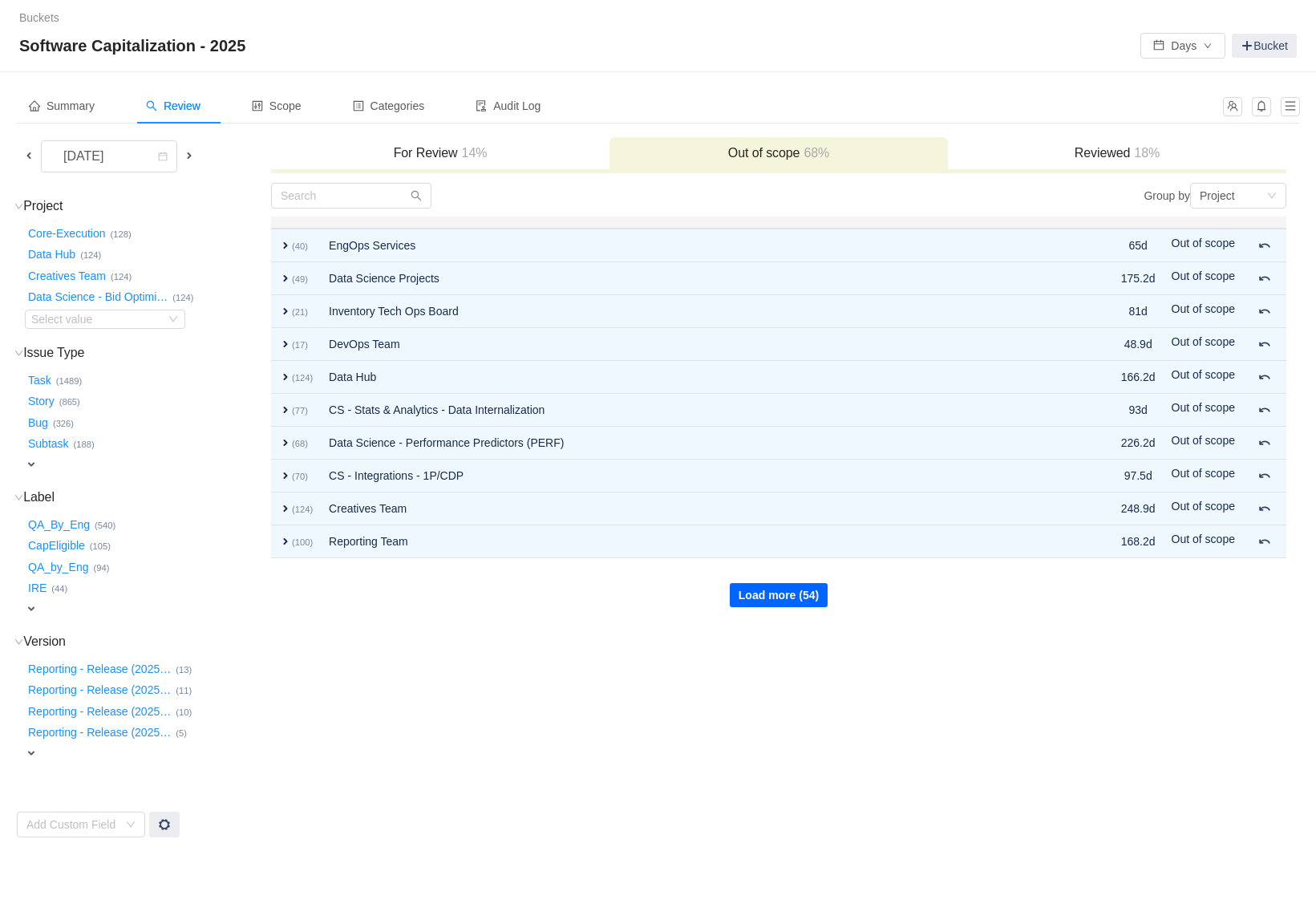
click at [759, 596] on button "Load more (54)" at bounding box center [778, 595] width 98 height 24
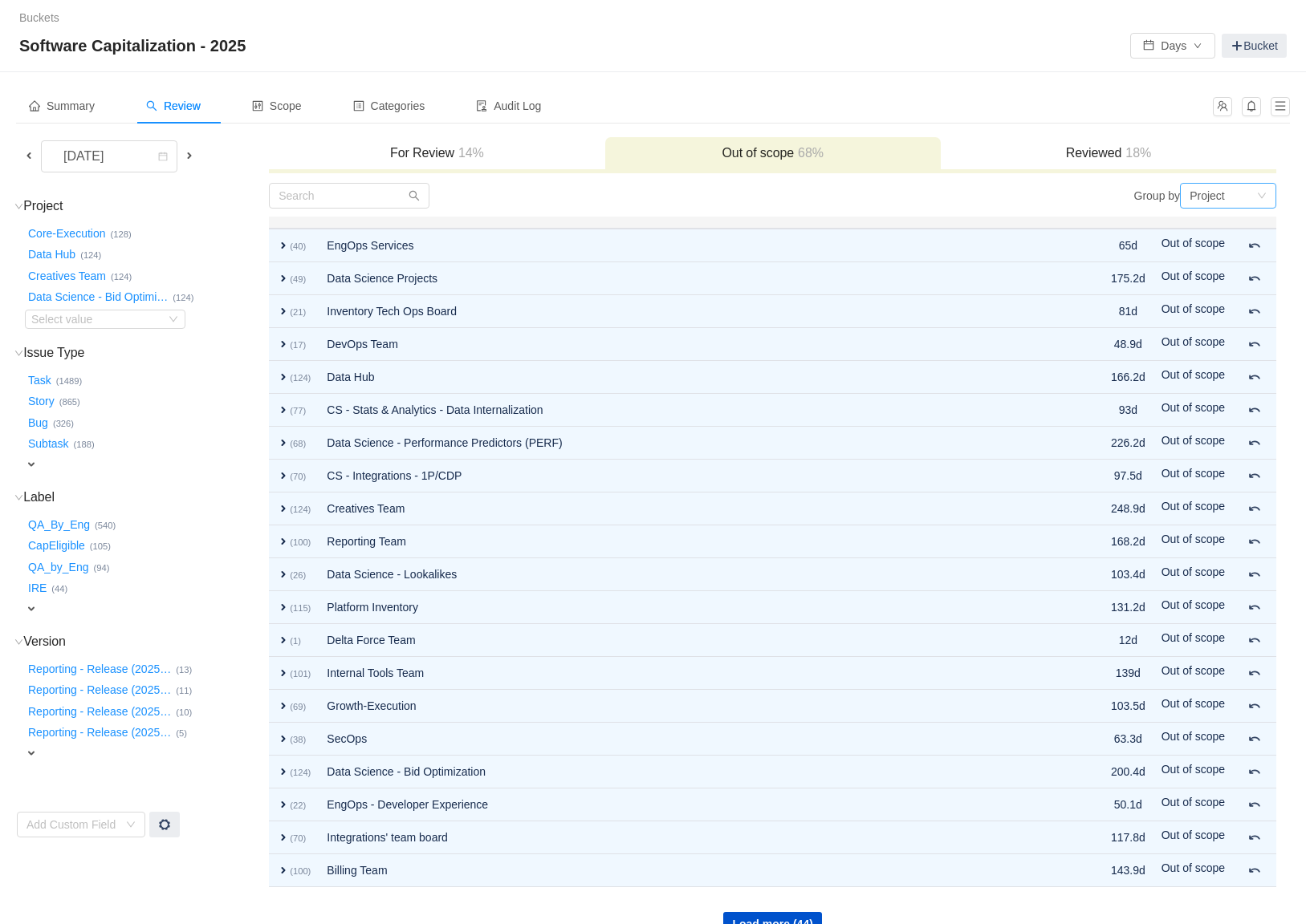
click at [1176, 202] on div "Project" at bounding box center [1227, 196] width 96 height 26
click at [1049, 91] on div "Summary Review Scope Categories Audit Log" at bounding box center [609, 105] width 1187 height 36
click at [1176, 49] on button "Days" at bounding box center [1173, 45] width 85 height 26
click at [1169, 103] on li "Hours" at bounding box center [1169, 101] width 85 height 26
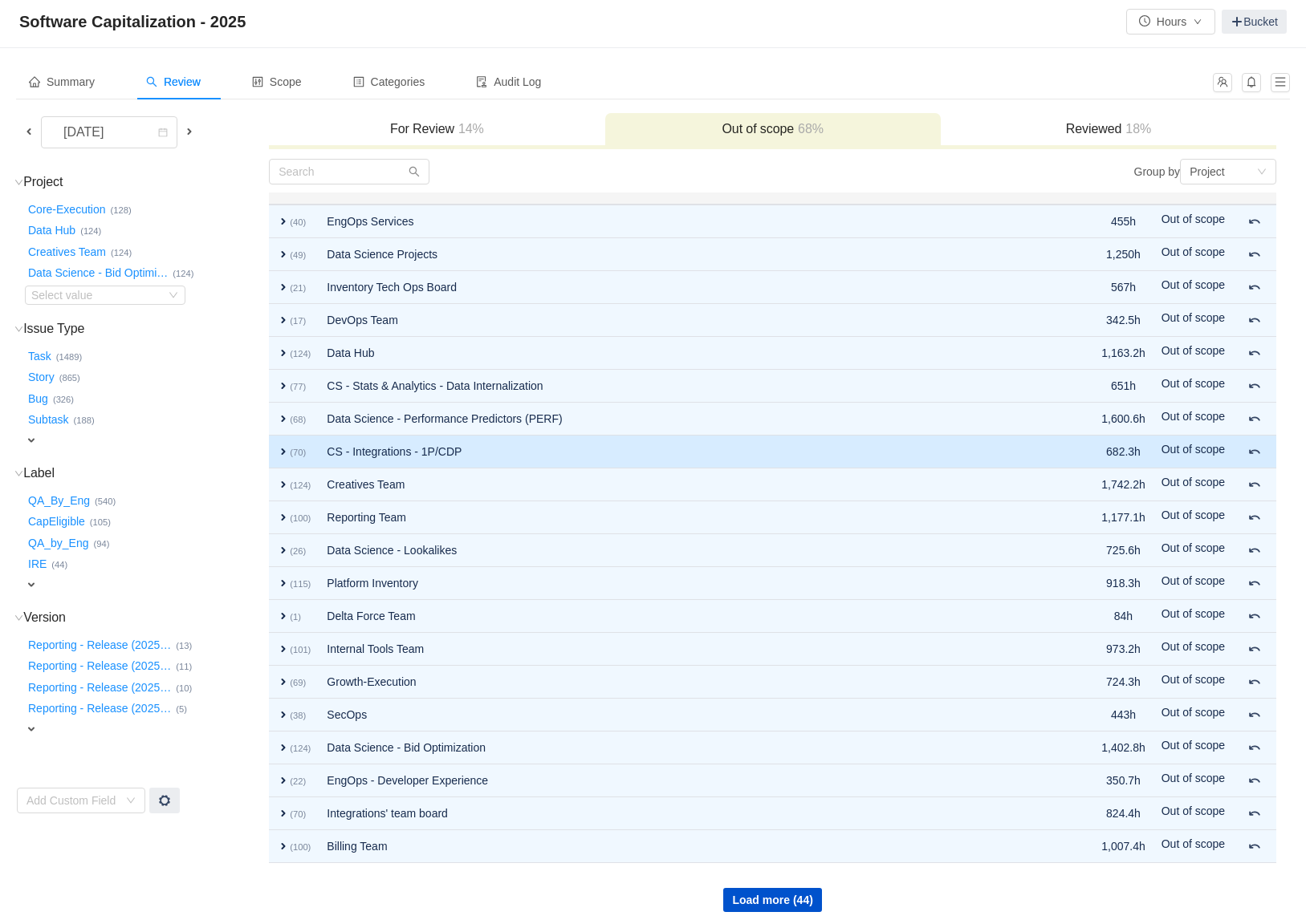
scroll to position [27, 0]
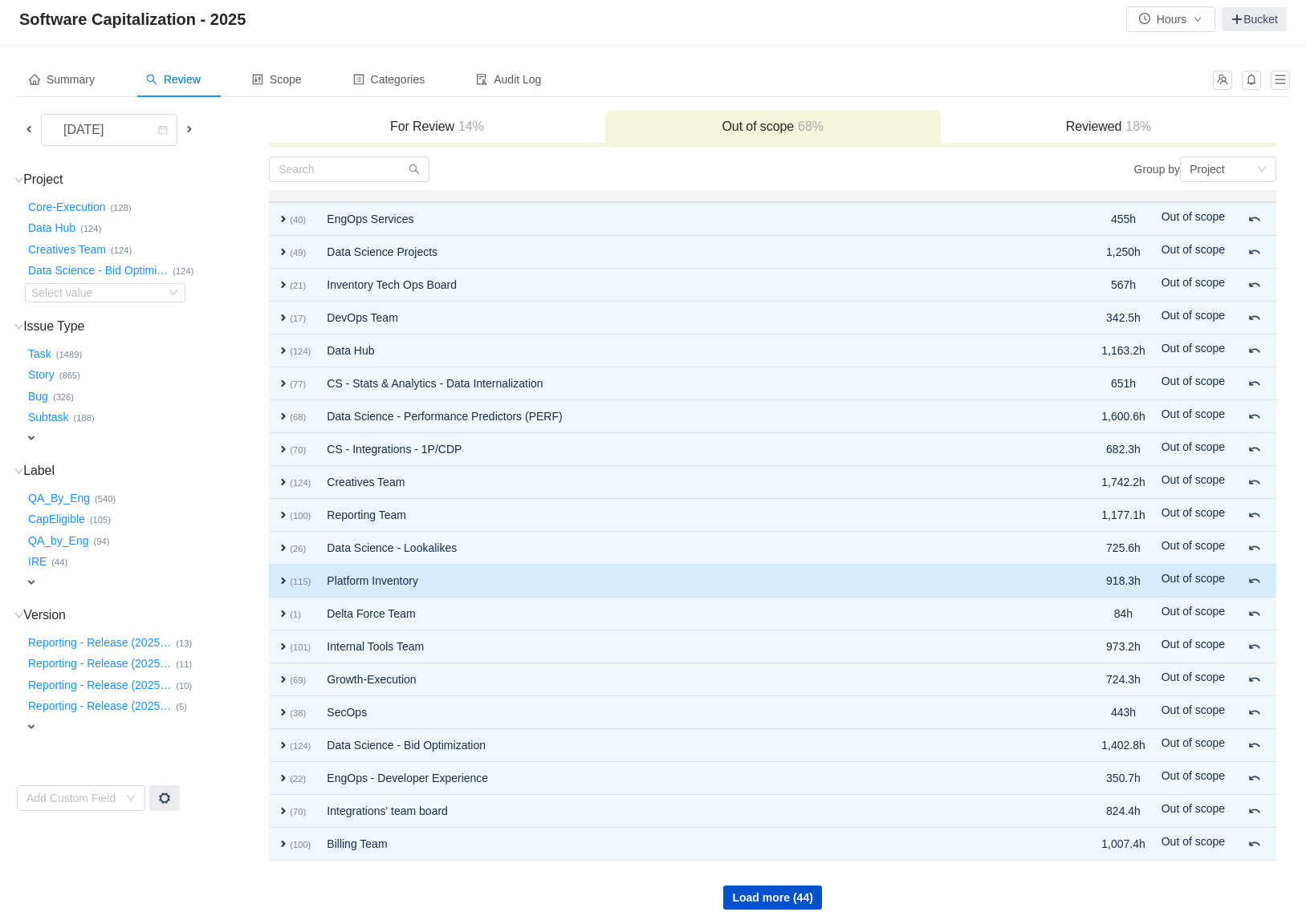
click at [282, 576] on span "expand" at bounding box center [283, 580] width 13 height 13
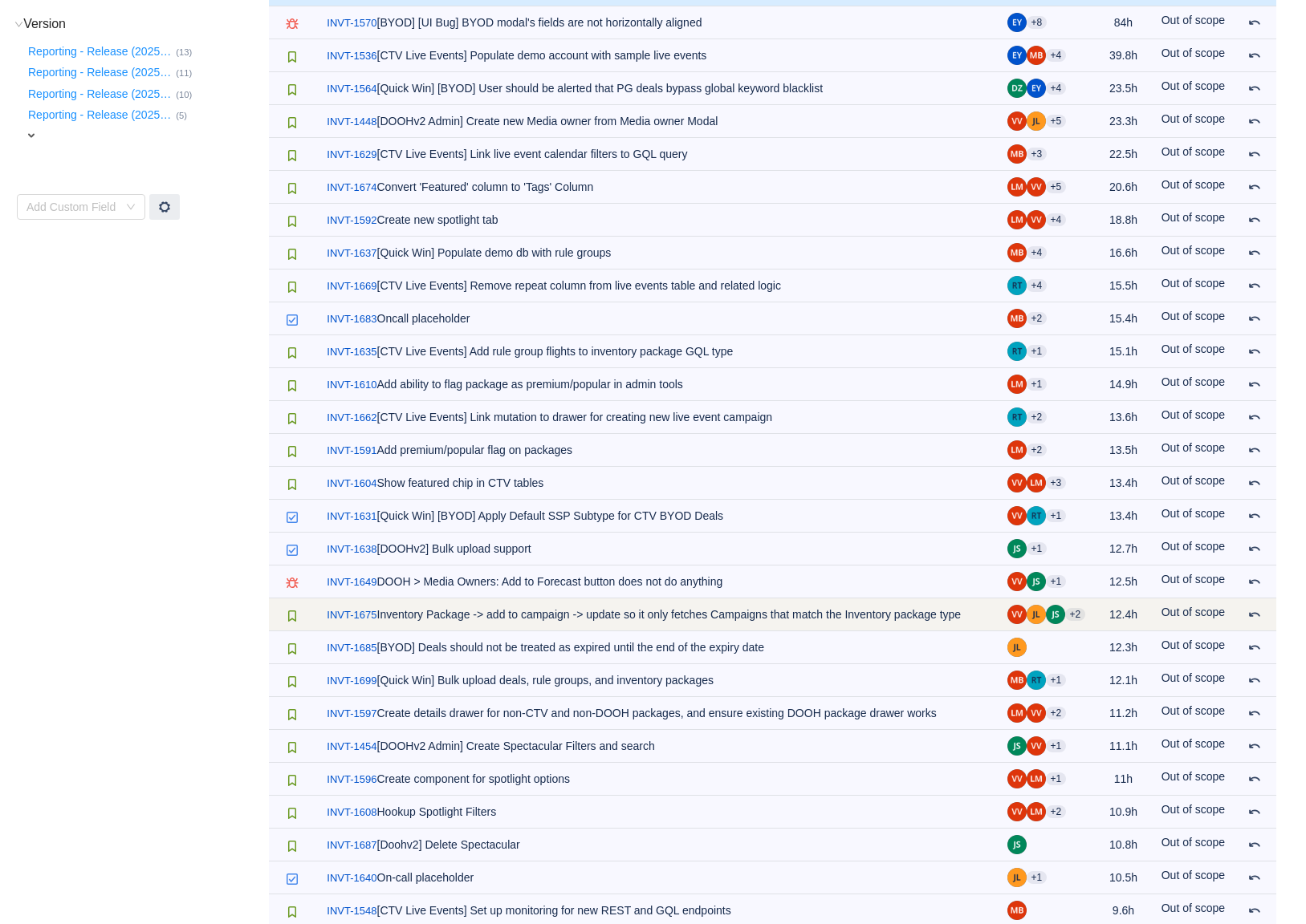
scroll to position [742, 0]
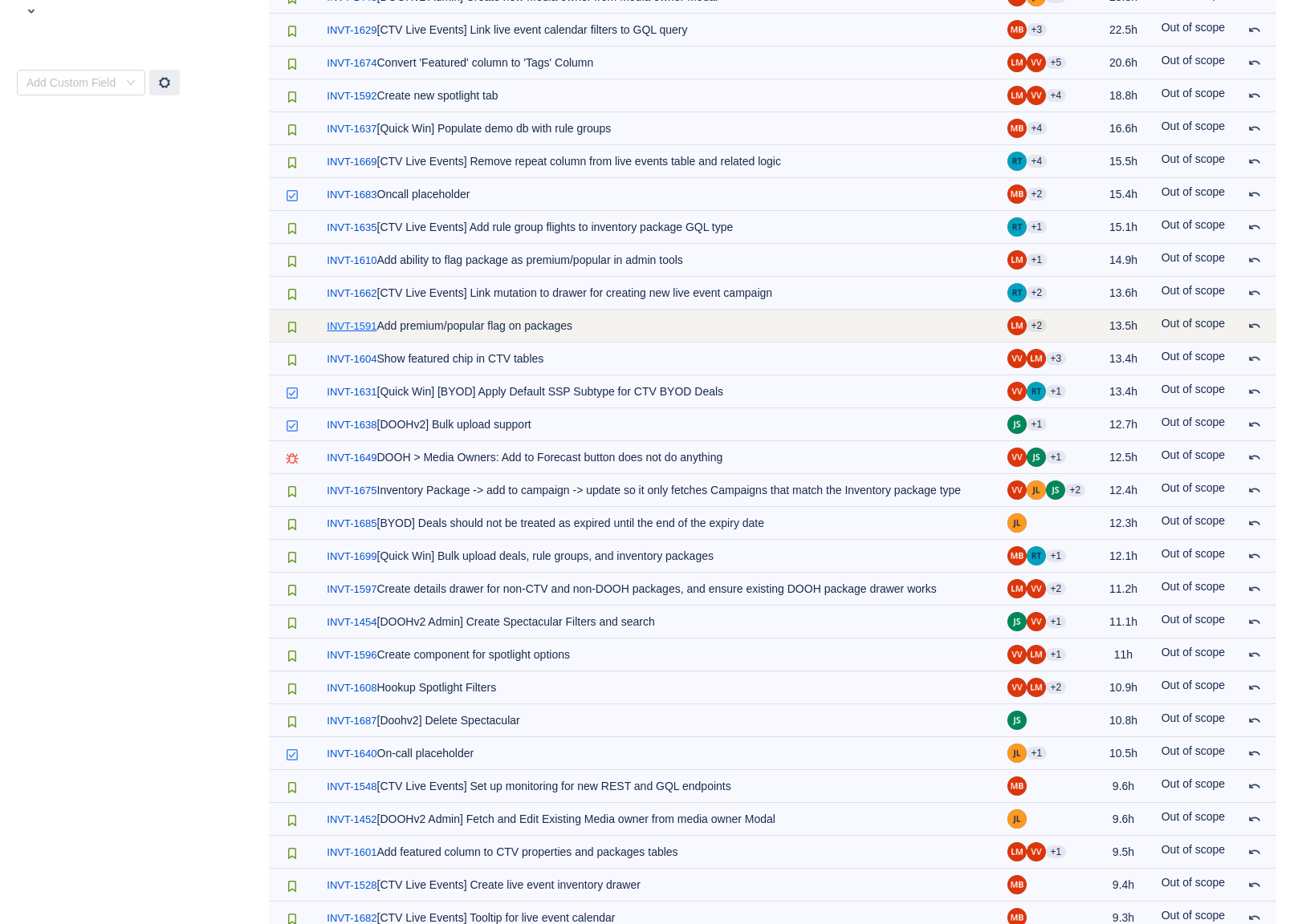
click at [356, 322] on link "INVT-1591" at bounding box center [351, 326] width 49 height 16
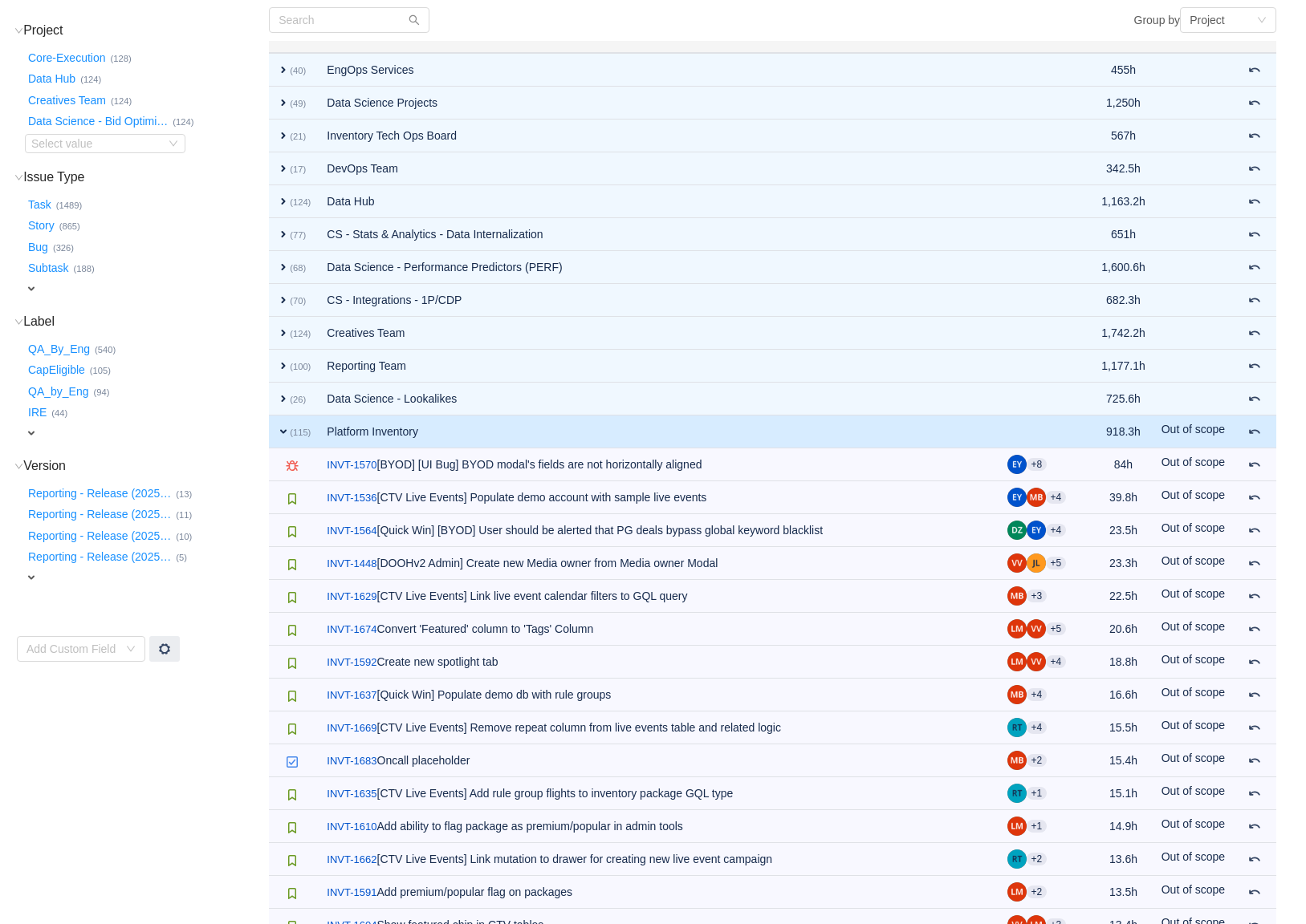
scroll to position [0, 0]
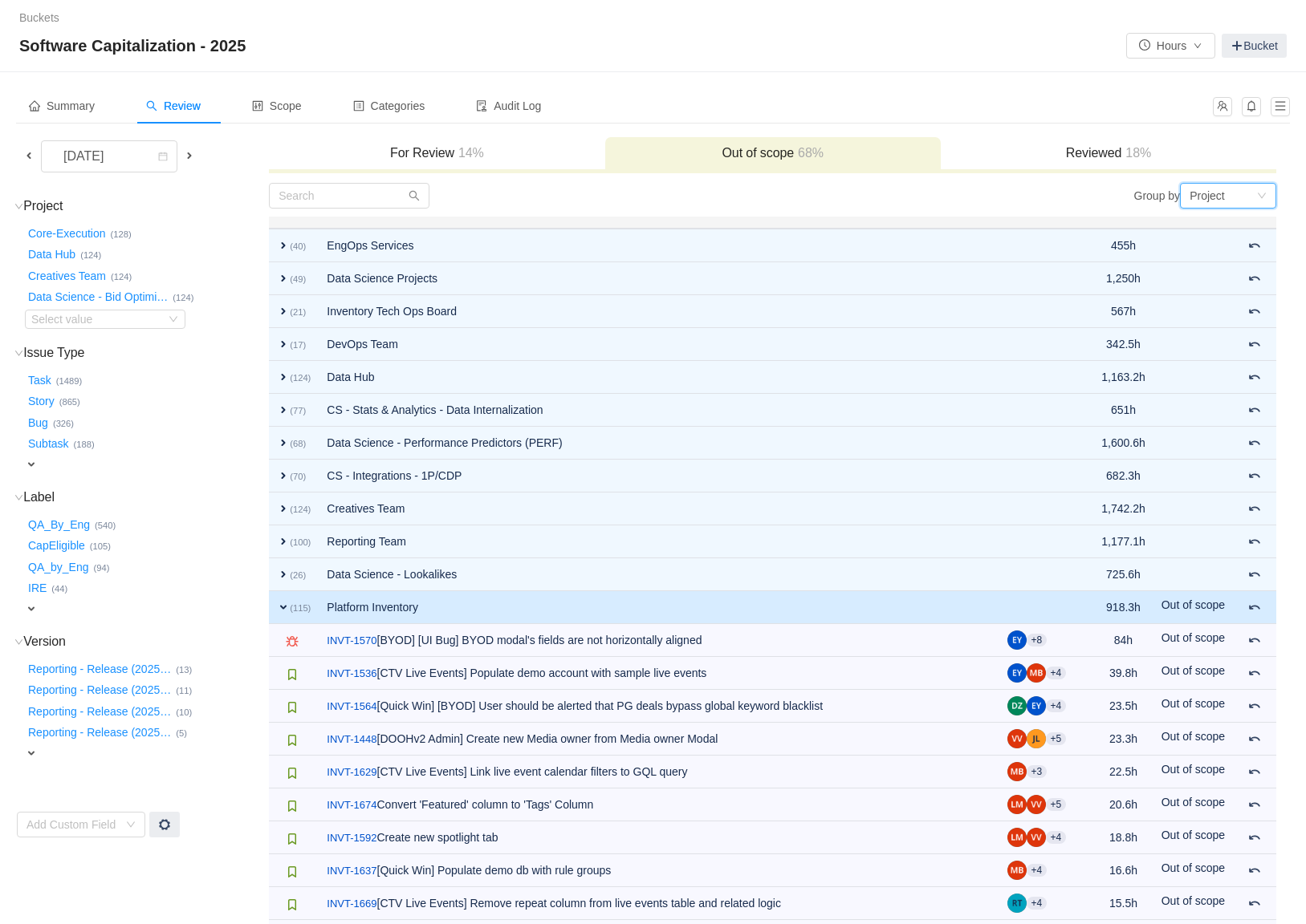
click at [1176, 197] on div "Project" at bounding box center [1207, 196] width 35 height 24
click at [1176, 276] on li "Epic" at bounding box center [1227, 277] width 96 height 26
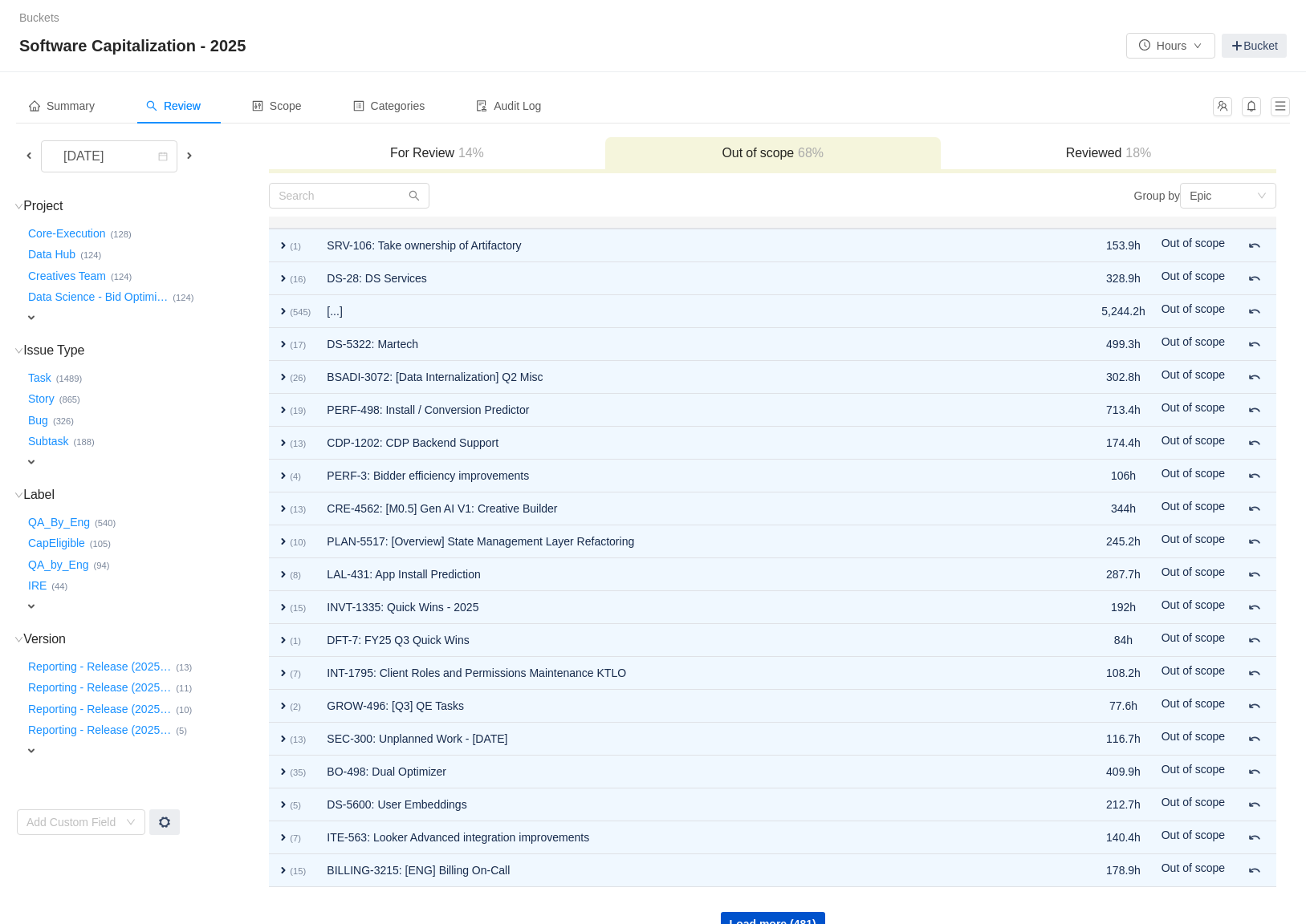
click at [46, 311] on div "expand" at bounding box center [122, 318] width 194 height 17
click at [75, 320] on div "Select value" at bounding box center [94, 319] width 126 height 16
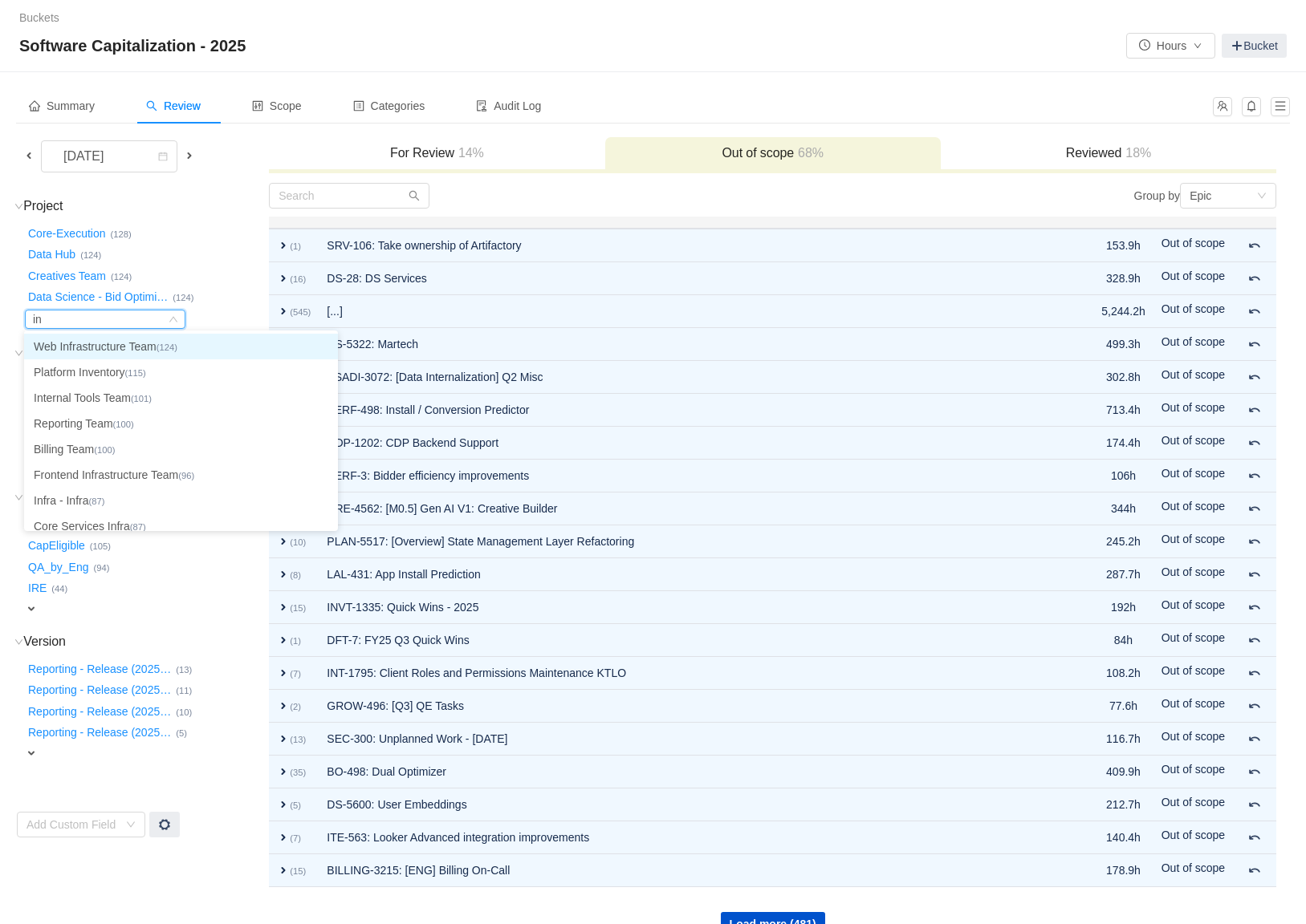
type input "inv"
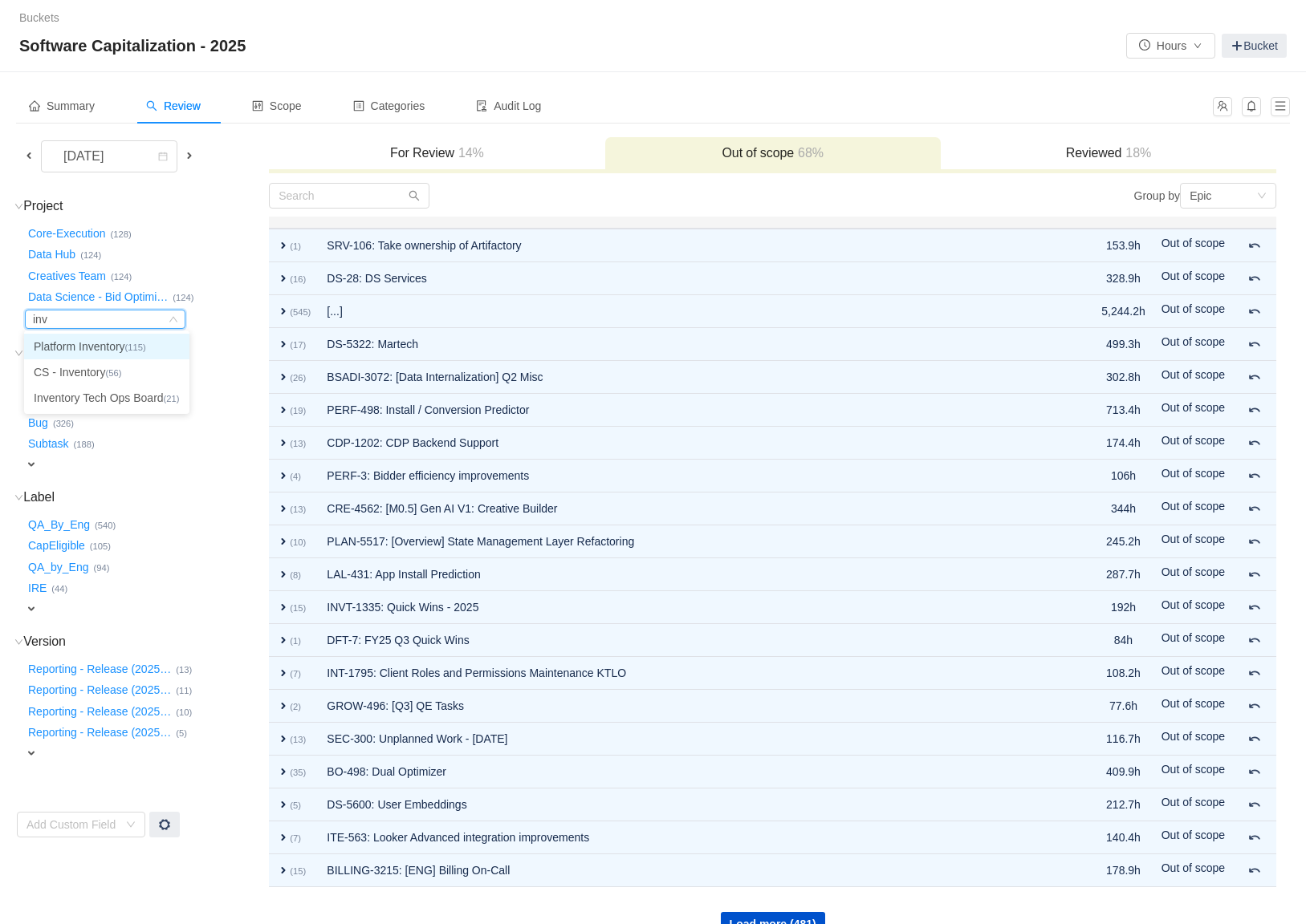
click at [79, 349] on li "Platform Inventory (115)" at bounding box center [106, 346] width 165 height 26
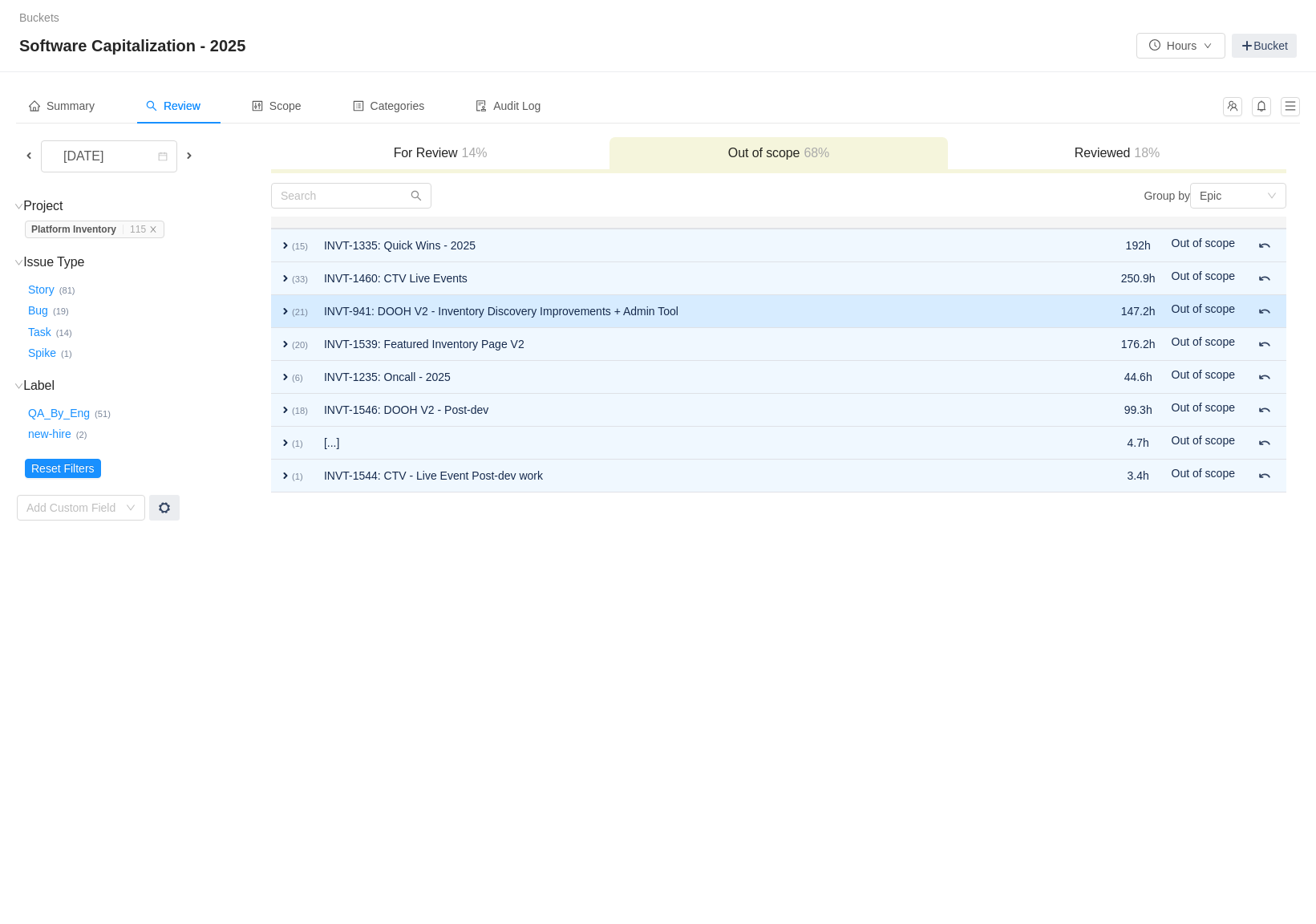
click at [294, 308] on small "(21)" at bounding box center [300, 312] width 16 height 10
